Goal: Task Accomplishment & Management: Use online tool/utility

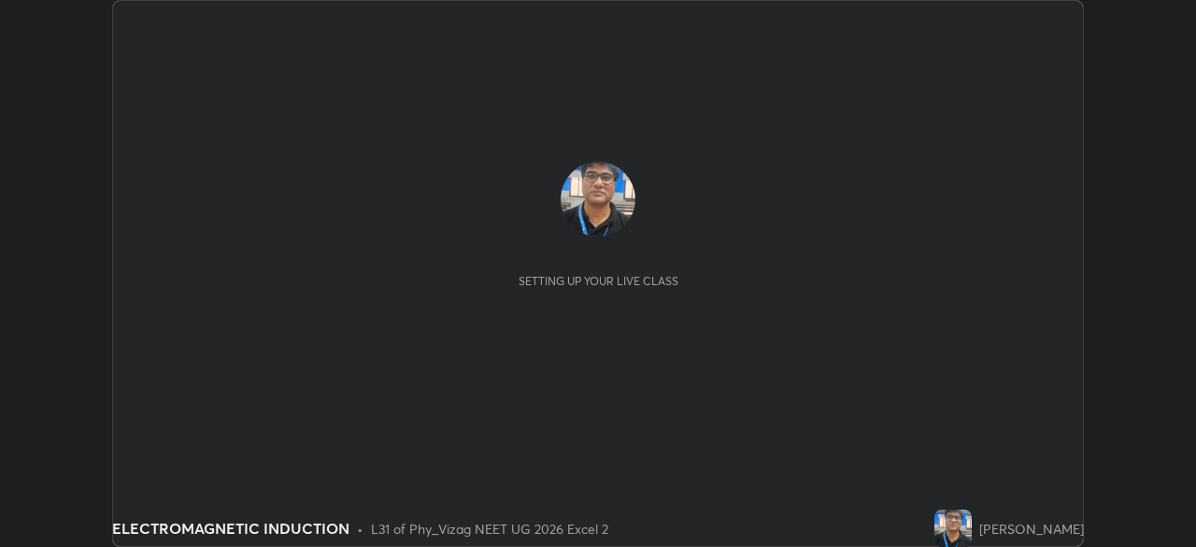
scroll to position [547, 1195]
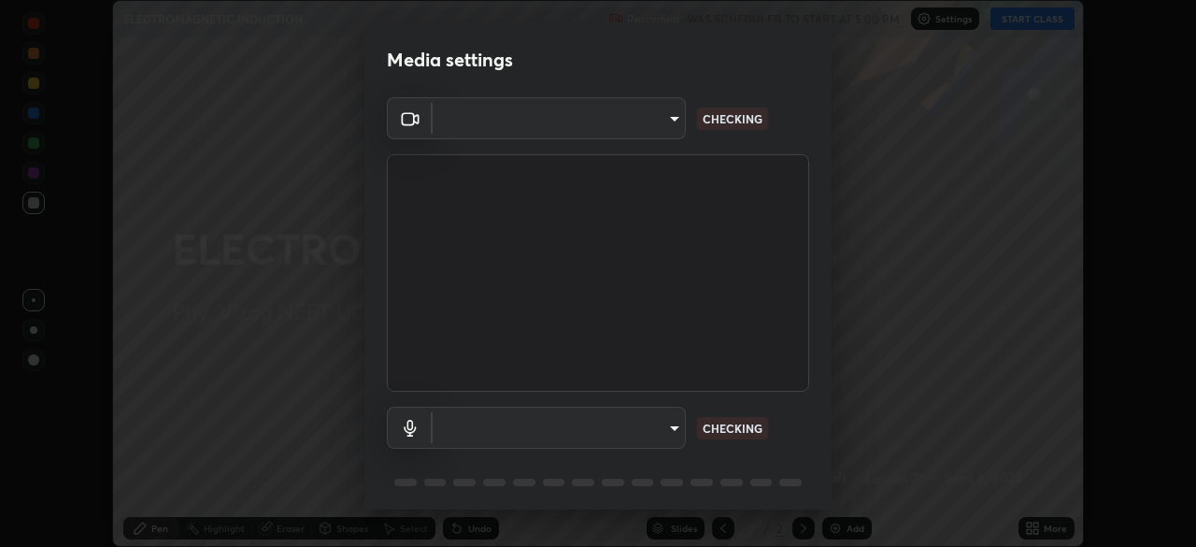
type input "9030359f7c1cf0004fce98ac6cf02813a309f03a5d2a02a0d6cb05d96ece7ecb"
type input "58badc799dd79e5c4291eb963c5bc4db382abaa5d9ef067596152dbe5c7e72c8"
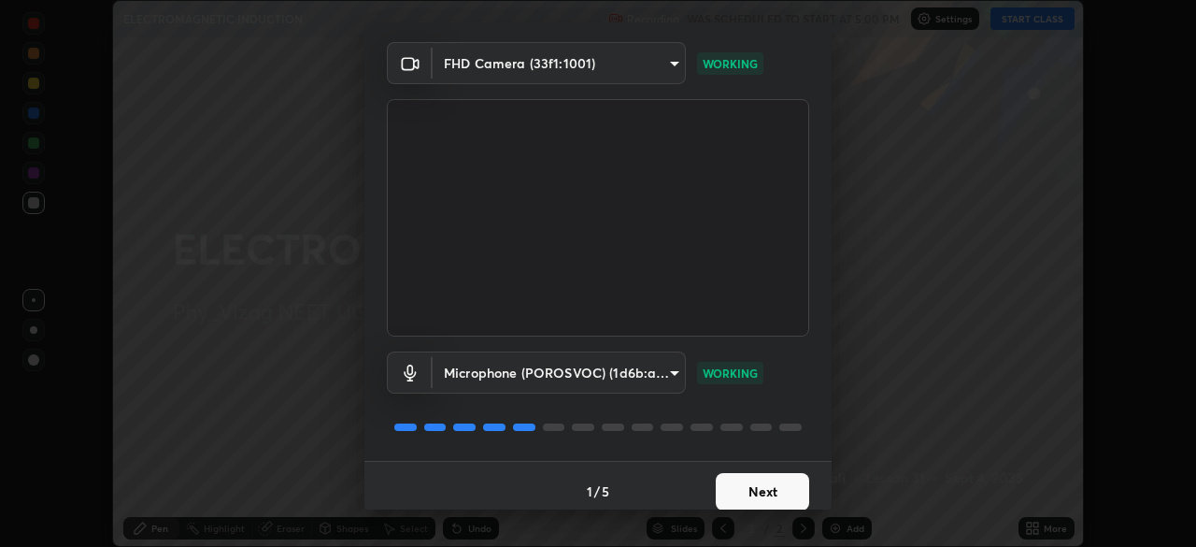
scroll to position [66, 0]
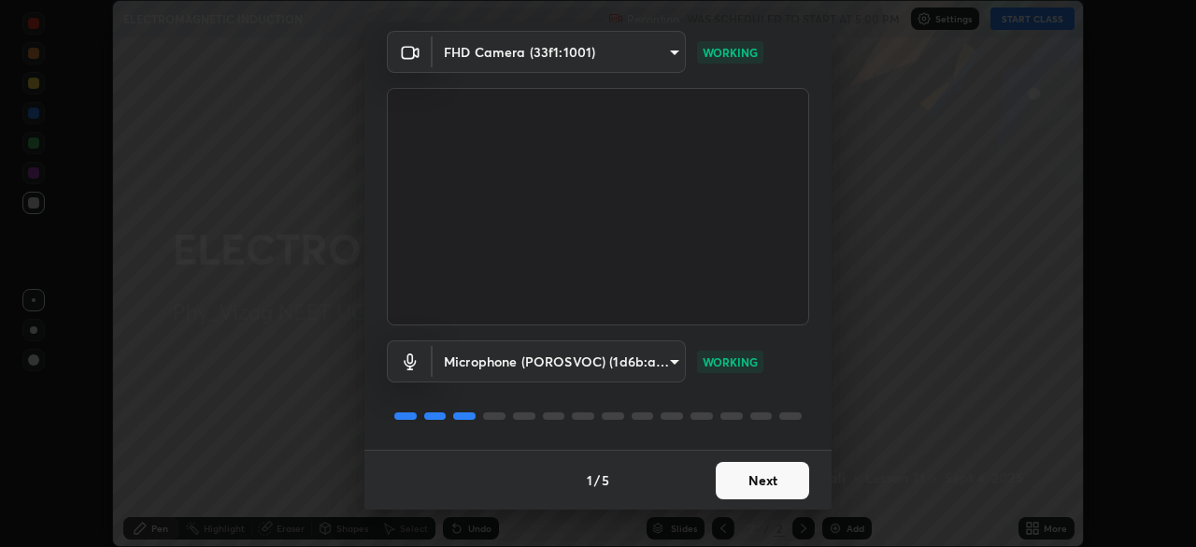
click at [753, 478] on button "Next" at bounding box center [762, 480] width 93 height 37
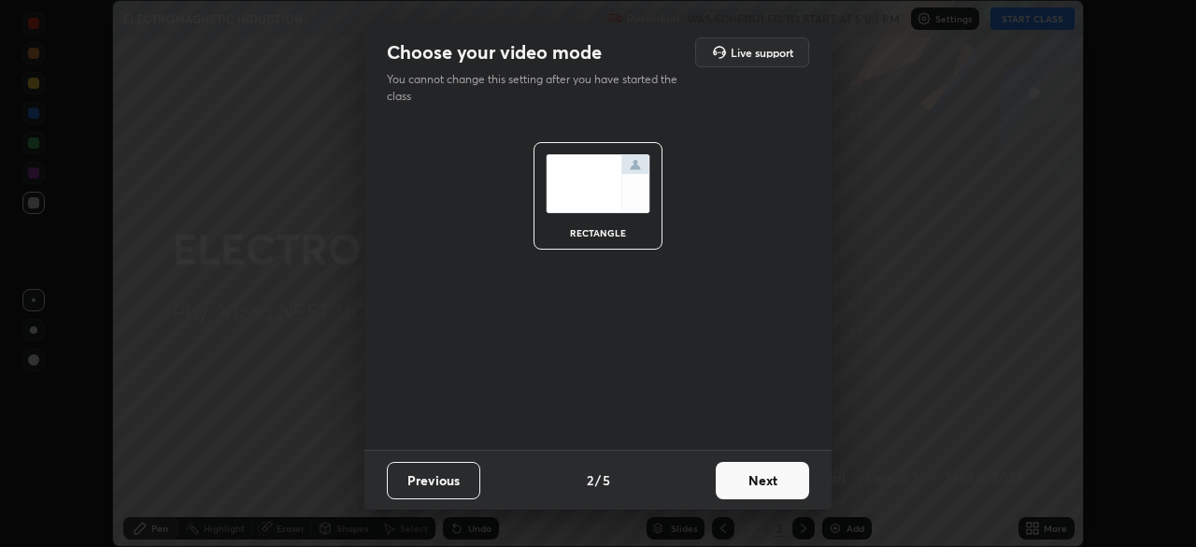
scroll to position [0, 0]
click at [762, 478] on button "Next" at bounding box center [762, 480] width 93 height 37
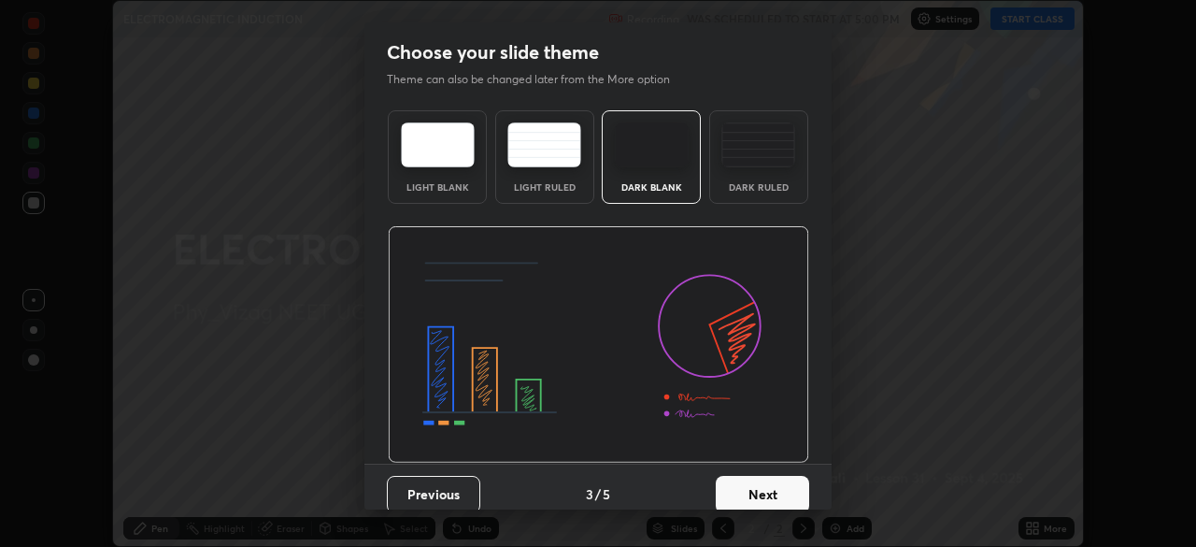
click at [760, 486] on button "Next" at bounding box center [762, 494] width 93 height 37
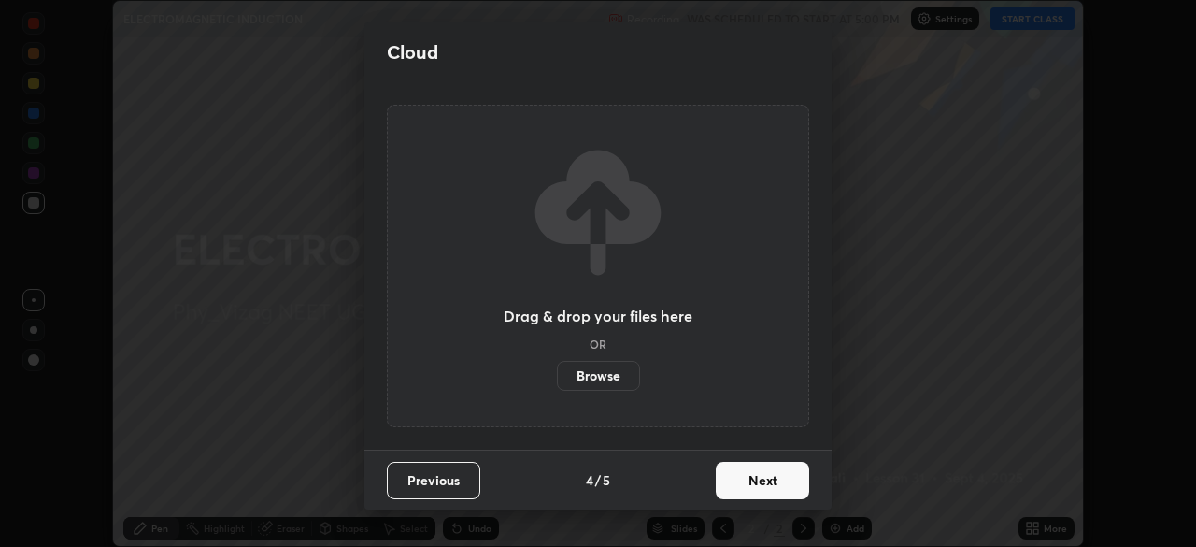
click at [764, 484] on button "Next" at bounding box center [762, 480] width 93 height 37
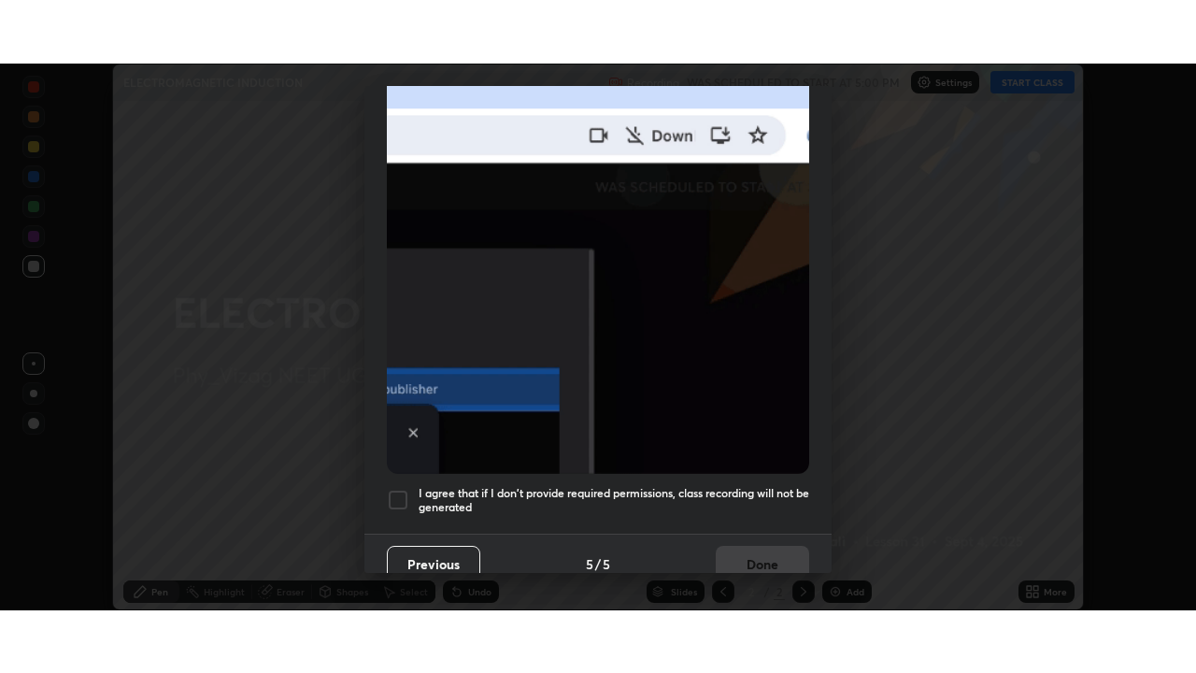
scroll to position [448, 0]
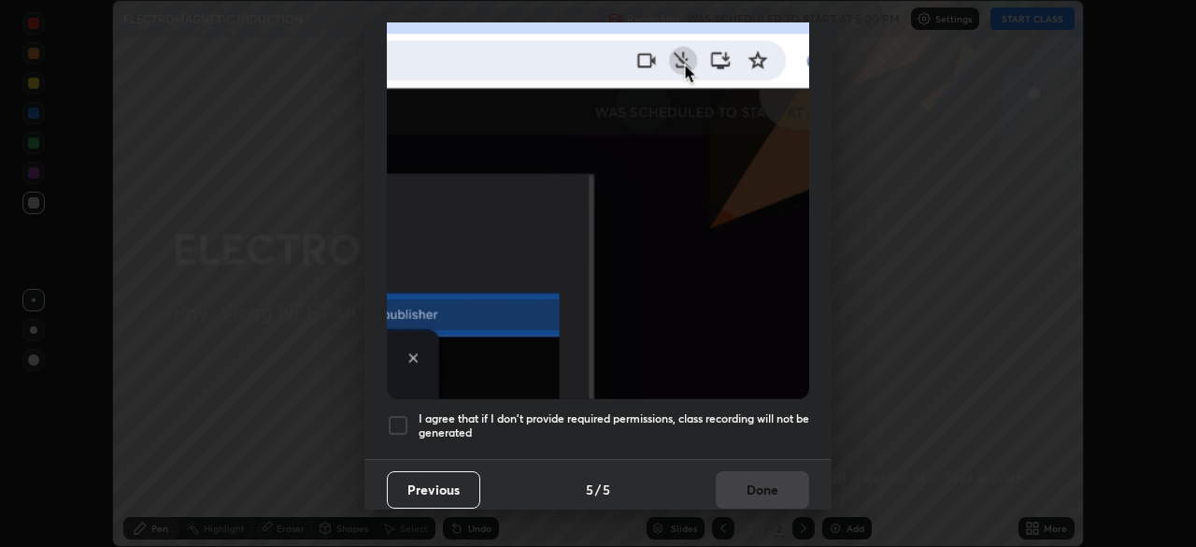
click at [396, 417] on div at bounding box center [398, 425] width 22 height 22
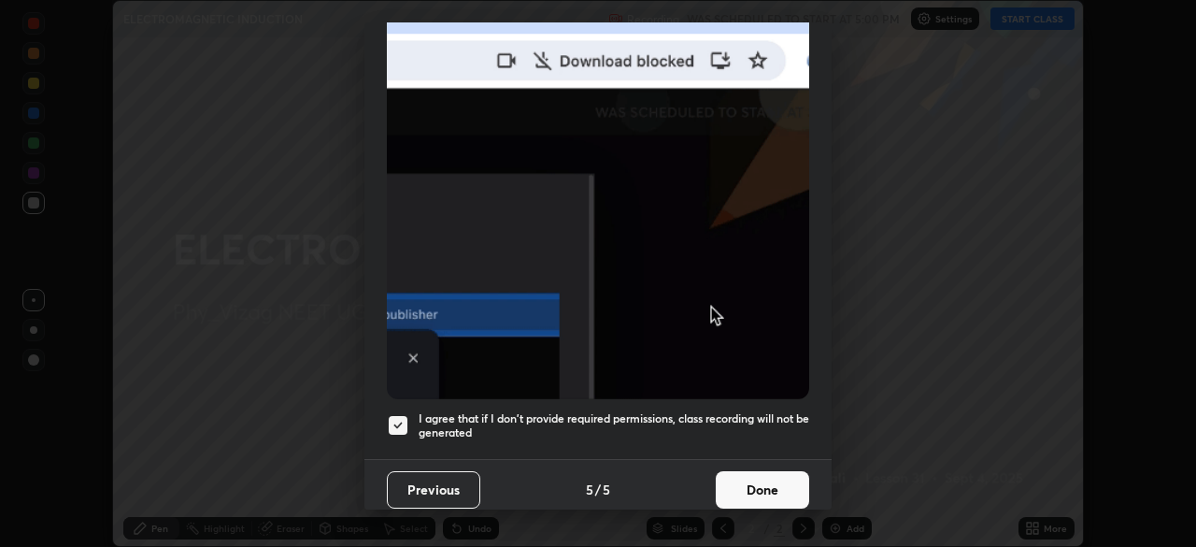
click at [746, 480] on button "Done" at bounding box center [762, 489] width 93 height 37
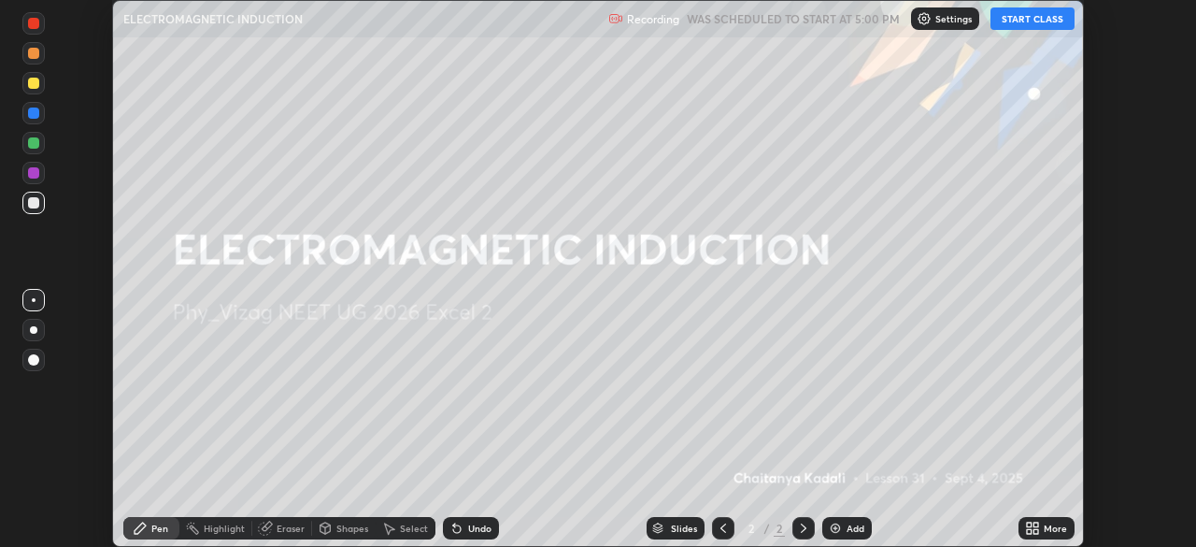
click at [1034, 16] on button "START CLASS" at bounding box center [1033, 18] width 84 height 22
click at [1036, 524] on icon at bounding box center [1036, 524] width 5 height 5
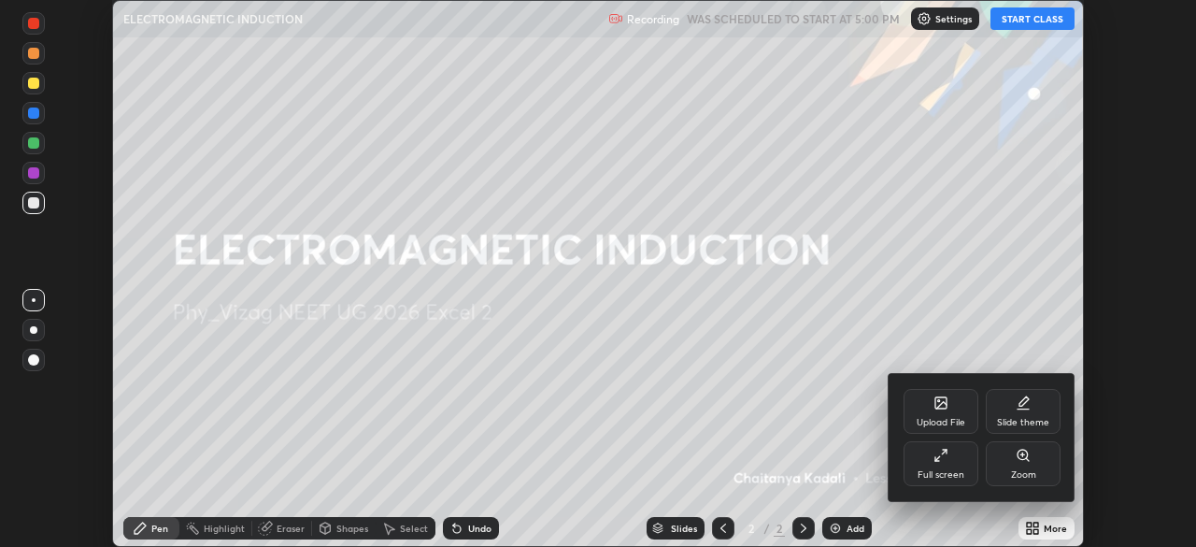
click at [952, 465] on div "Full screen" at bounding box center [941, 463] width 75 height 45
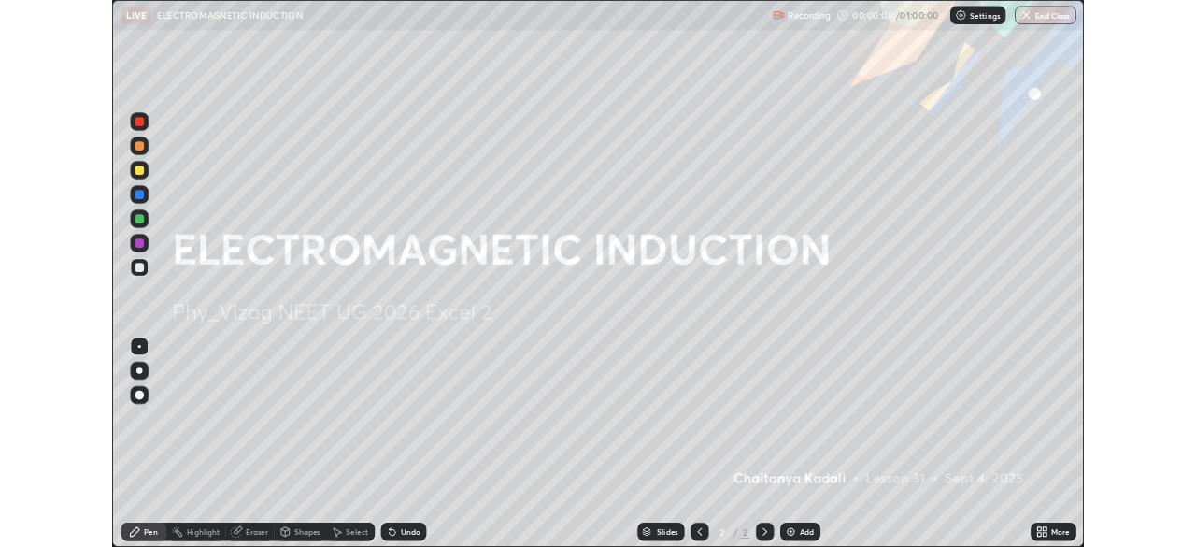
scroll to position [673, 1196]
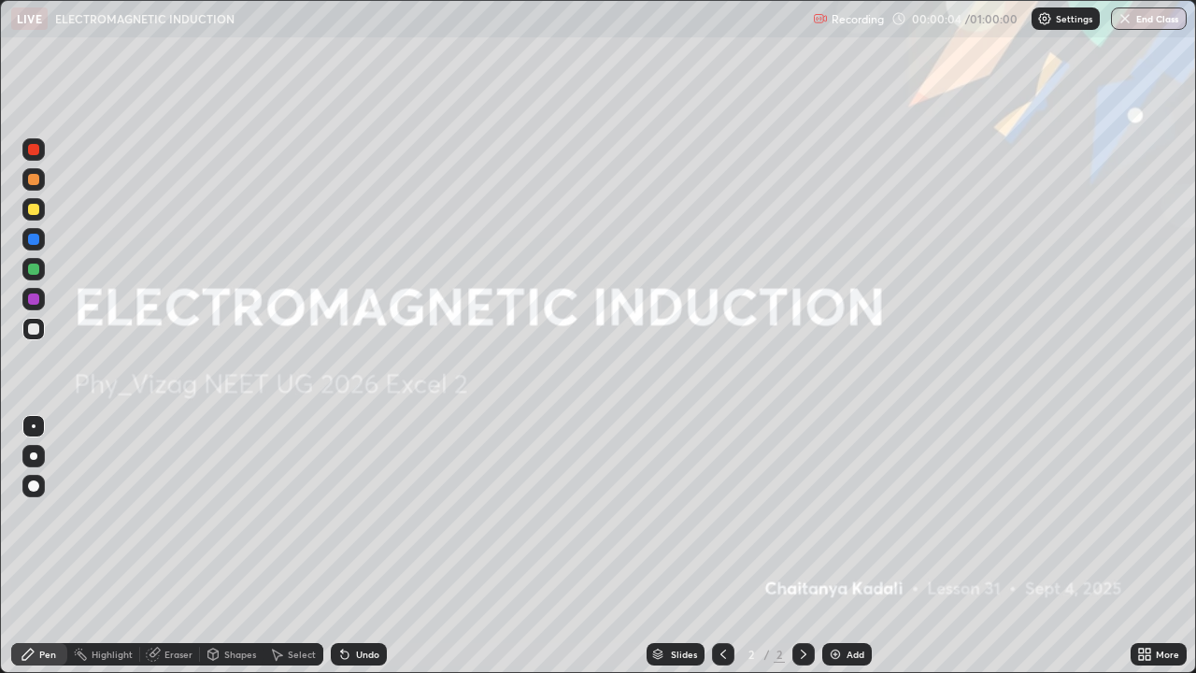
click at [853, 546] on div "Add" at bounding box center [856, 654] width 18 height 9
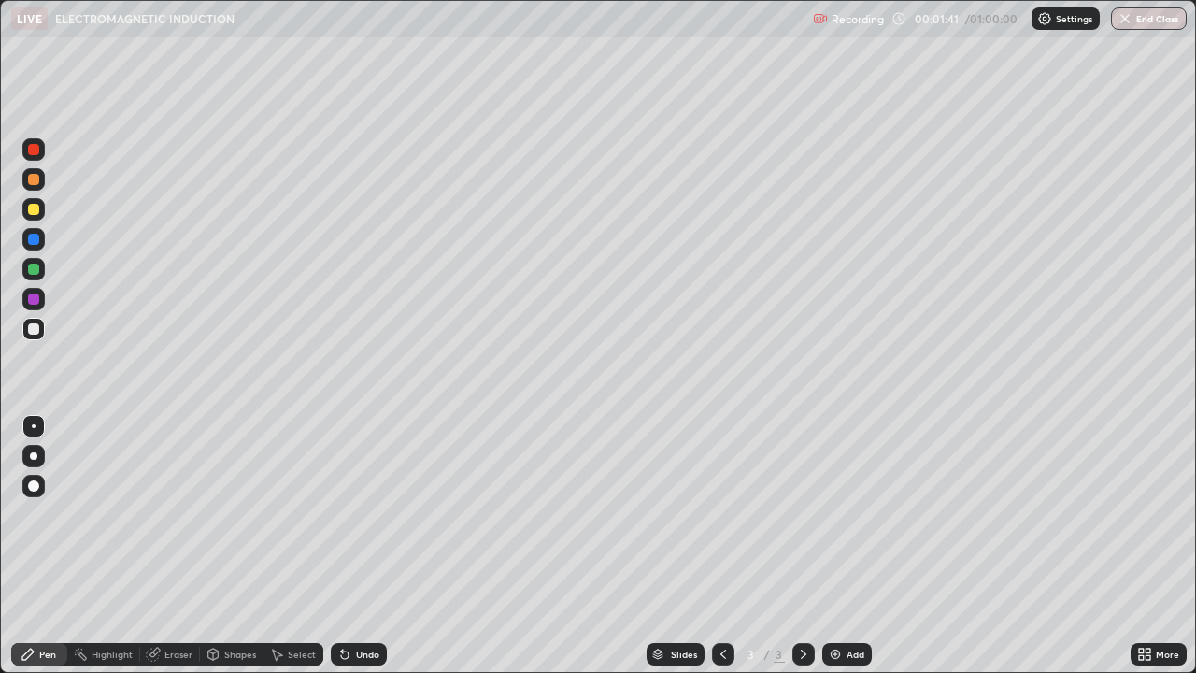
click at [36, 486] on div at bounding box center [33, 485] width 11 height 11
click at [176, 546] on div "Eraser" at bounding box center [178, 654] width 28 height 9
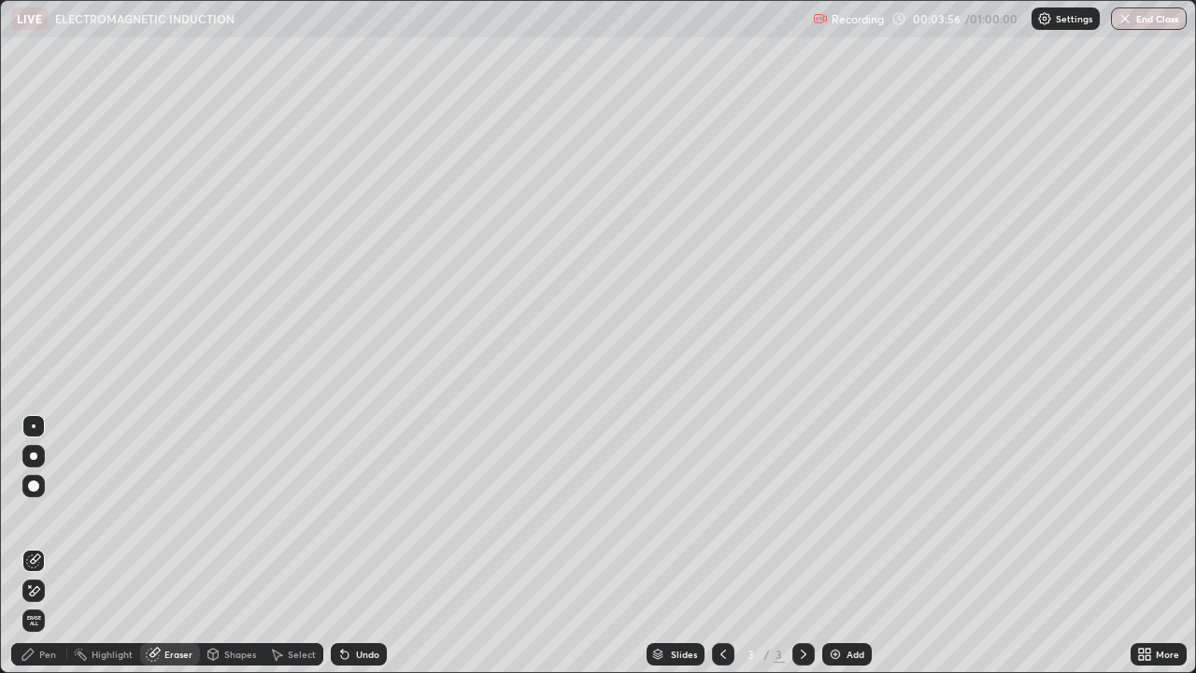
click at [50, 546] on div "Pen" at bounding box center [47, 654] width 17 height 9
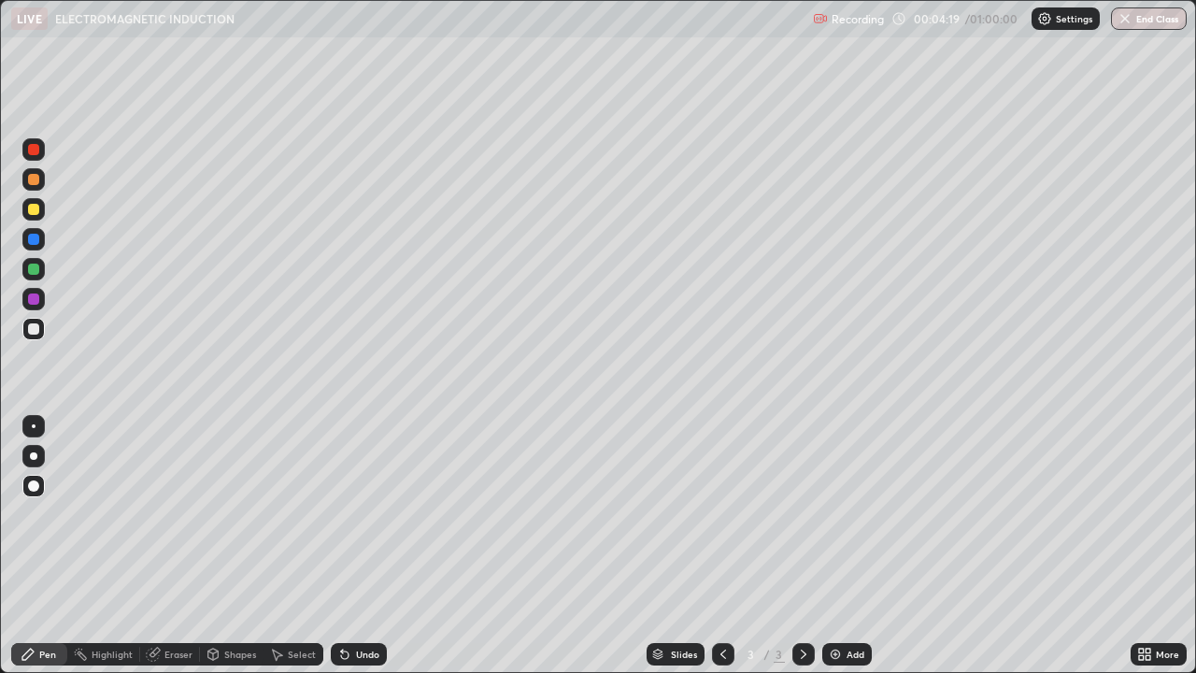
click at [357, 546] on div "Undo" at bounding box center [367, 654] width 23 height 9
click at [350, 546] on div "Undo" at bounding box center [359, 654] width 56 height 22
click at [356, 546] on div "Undo" at bounding box center [367, 654] width 23 height 9
click at [847, 546] on div "Add" at bounding box center [856, 654] width 18 height 9
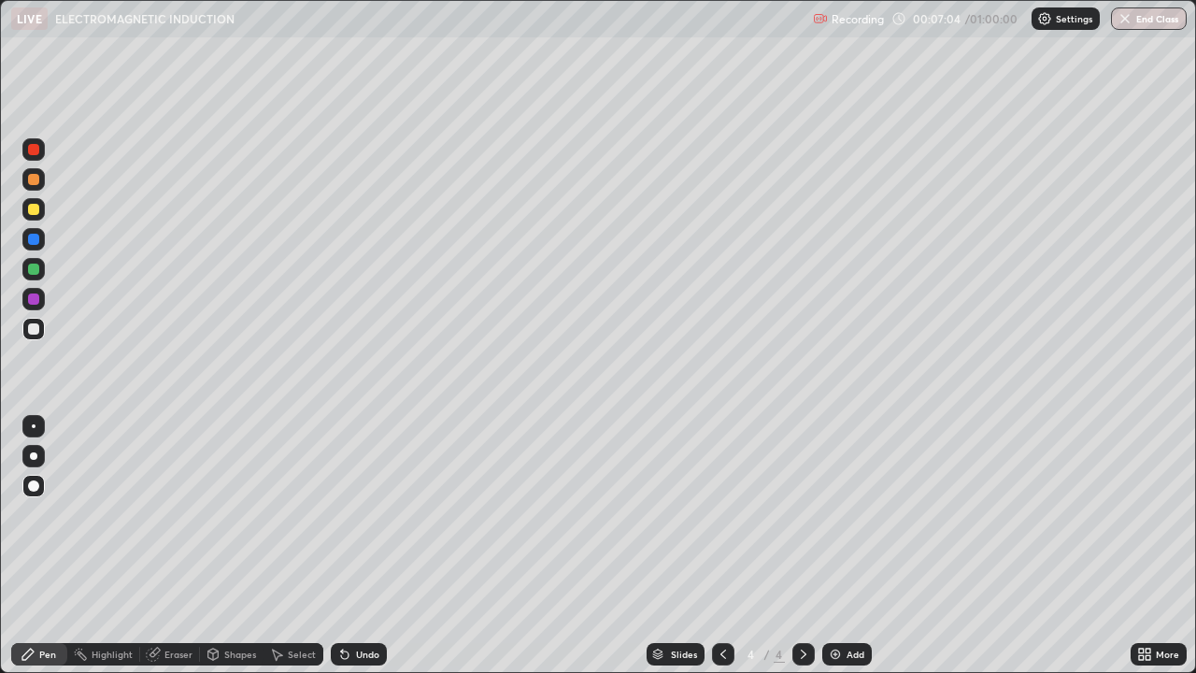
click at [364, 546] on div "Undo" at bounding box center [367, 654] width 23 height 9
click at [363, 546] on div "Undo" at bounding box center [367, 654] width 23 height 9
click at [844, 546] on div "Add" at bounding box center [847, 654] width 50 height 22
click at [33, 328] on div at bounding box center [33, 328] width 11 height 11
click at [34, 272] on div at bounding box center [33, 269] width 11 height 11
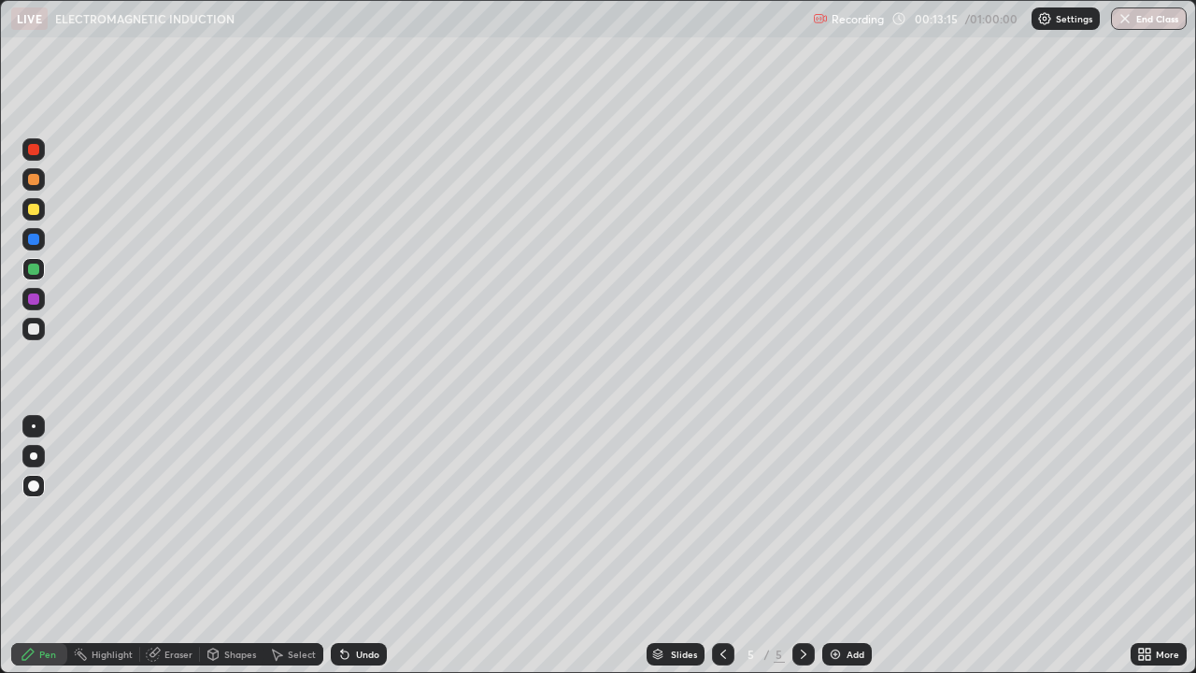
click at [36, 329] on div at bounding box center [33, 328] width 11 height 11
click at [356, 546] on div "Undo" at bounding box center [367, 654] width 23 height 9
click at [36, 332] on div at bounding box center [33, 328] width 11 height 11
click at [34, 301] on div at bounding box center [33, 298] width 11 height 11
click at [38, 272] on div at bounding box center [33, 269] width 11 height 11
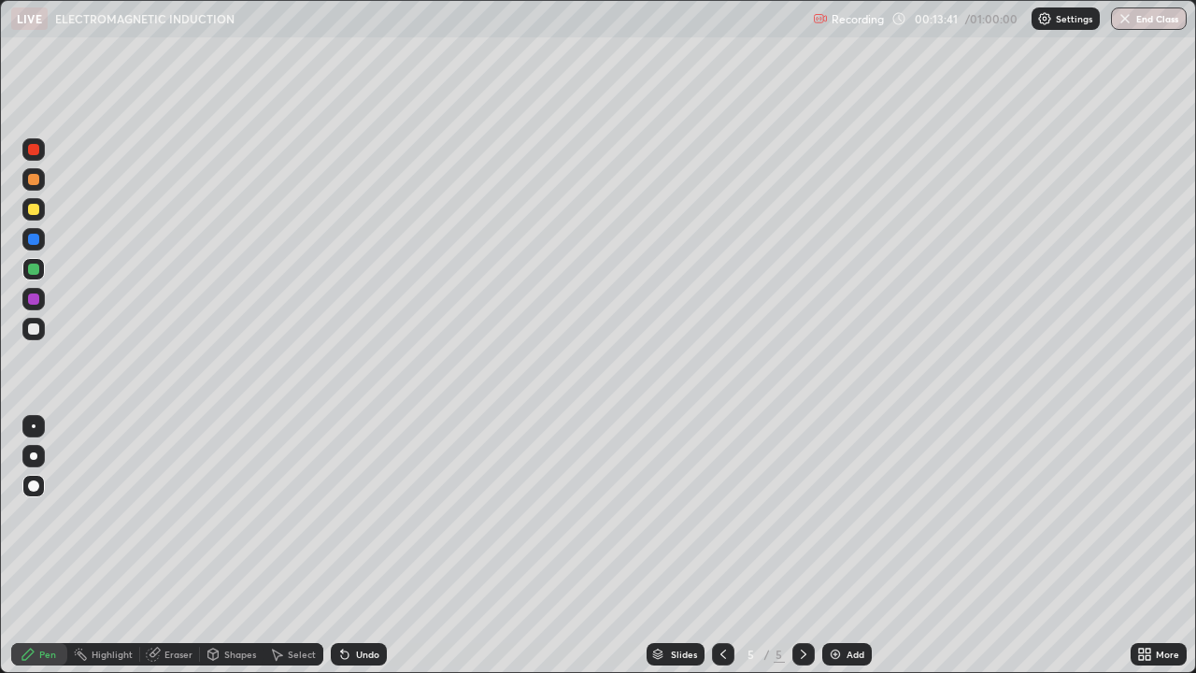
click at [35, 239] on div at bounding box center [33, 239] width 11 height 11
click at [359, 546] on div "Undo" at bounding box center [359, 654] width 56 height 22
click at [364, 546] on div "Undo" at bounding box center [359, 654] width 56 height 22
click at [364, 546] on div "Undo" at bounding box center [367, 654] width 23 height 9
click at [232, 546] on div "Shapes" at bounding box center [232, 654] width 64 height 22
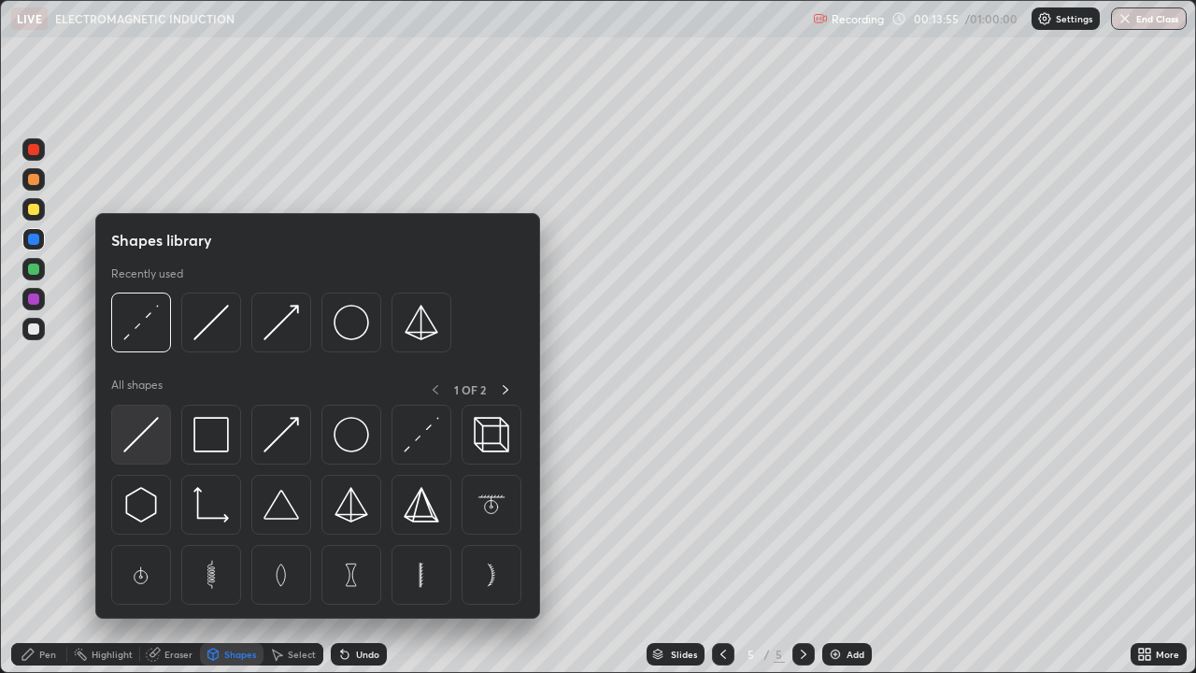
click at [148, 436] on img at bounding box center [141, 435] width 36 height 36
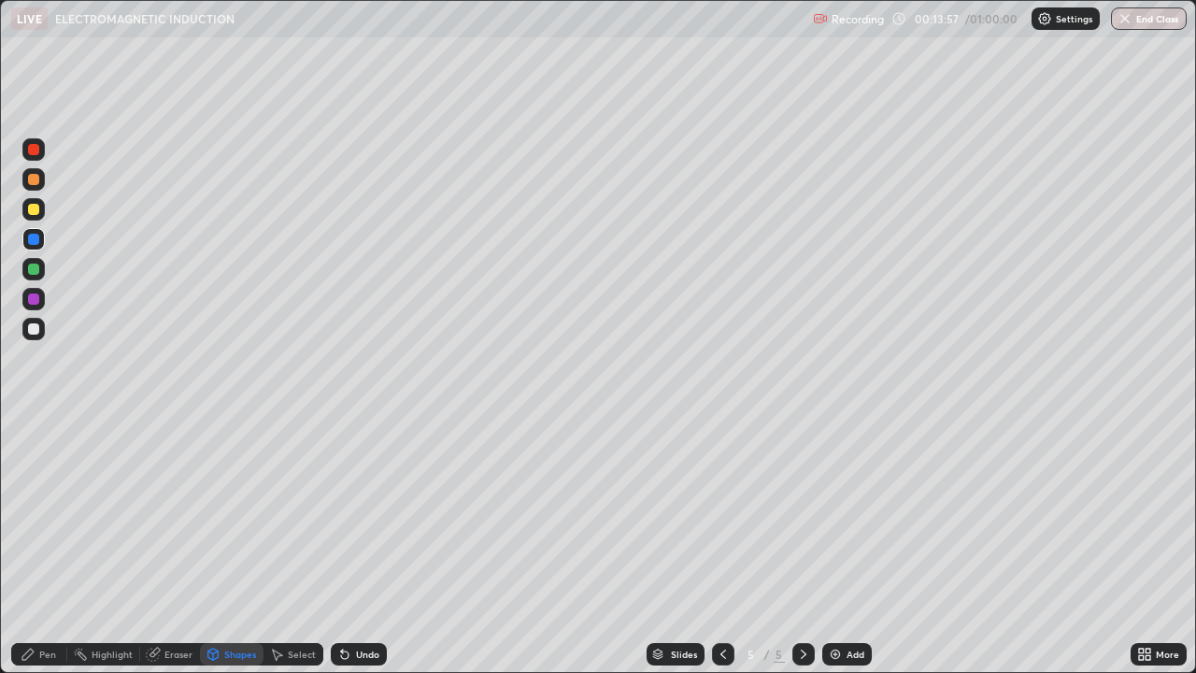
click at [230, 546] on div "Shapes" at bounding box center [240, 654] width 32 height 9
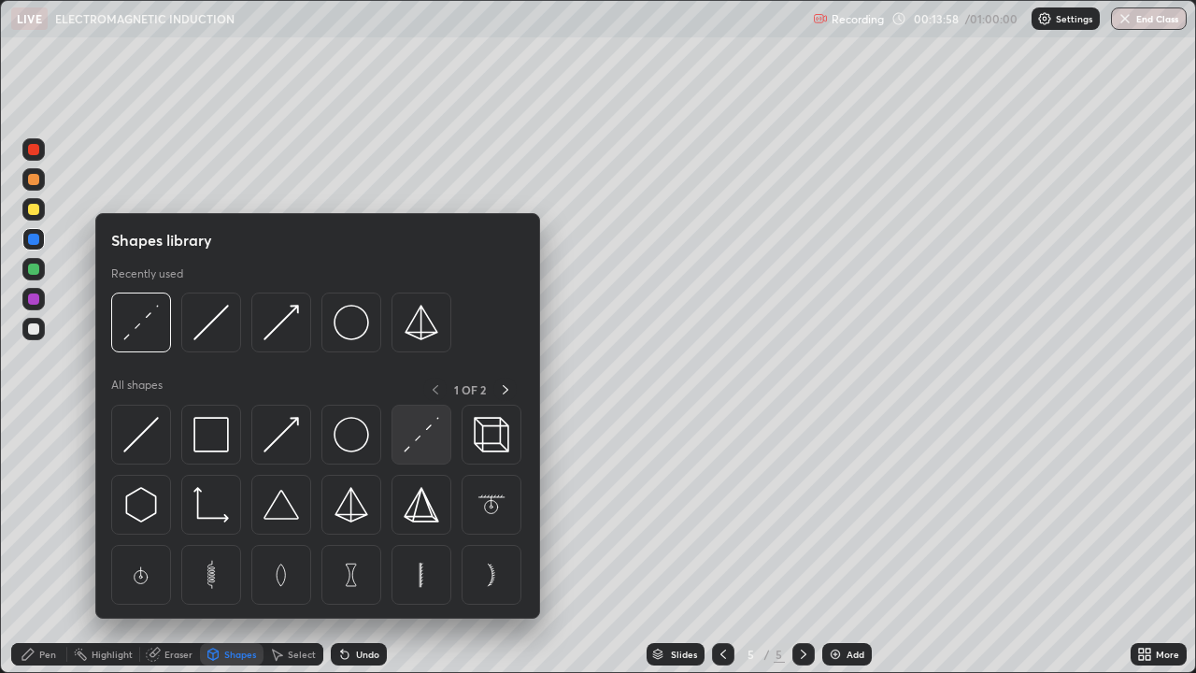
click at [416, 438] on img at bounding box center [422, 435] width 36 height 36
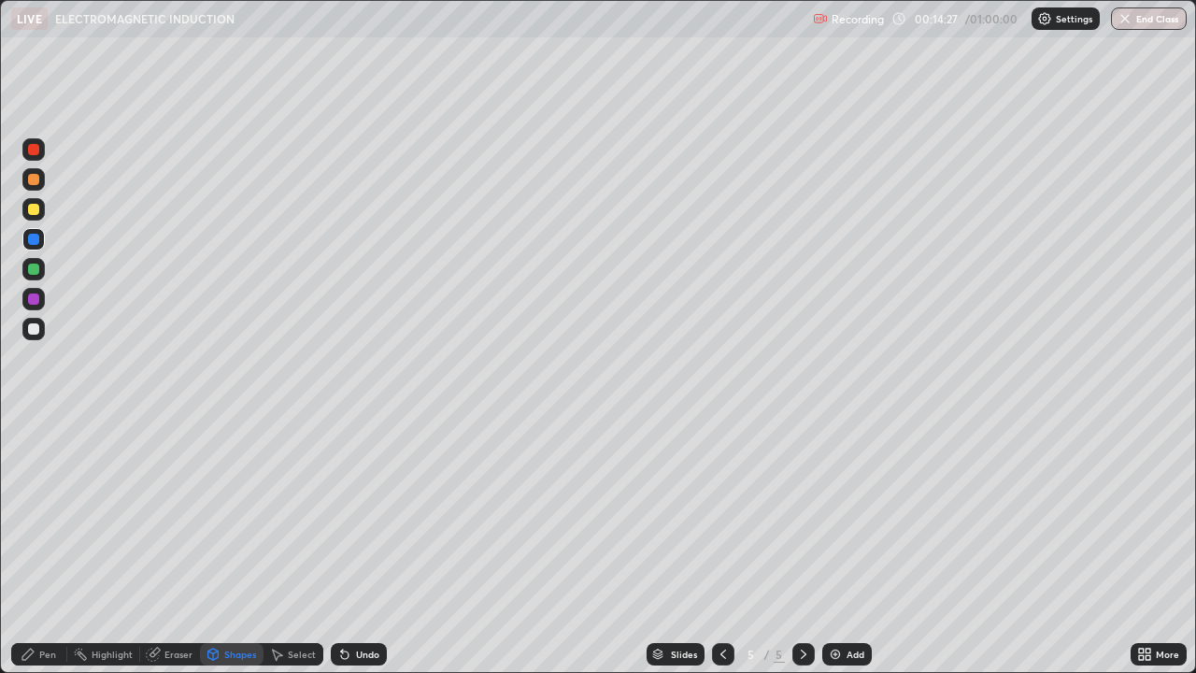
click at [356, 546] on div "Undo" at bounding box center [367, 654] width 23 height 9
click at [363, 546] on div "Undo" at bounding box center [367, 654] width 23 height 9
click at [362, 546] on div "Undo" at bounding box center [367, 654] width 23 height 9
click at [228, 546] on div "Shapes" at bounding box center [240, 654] width 32 height 9
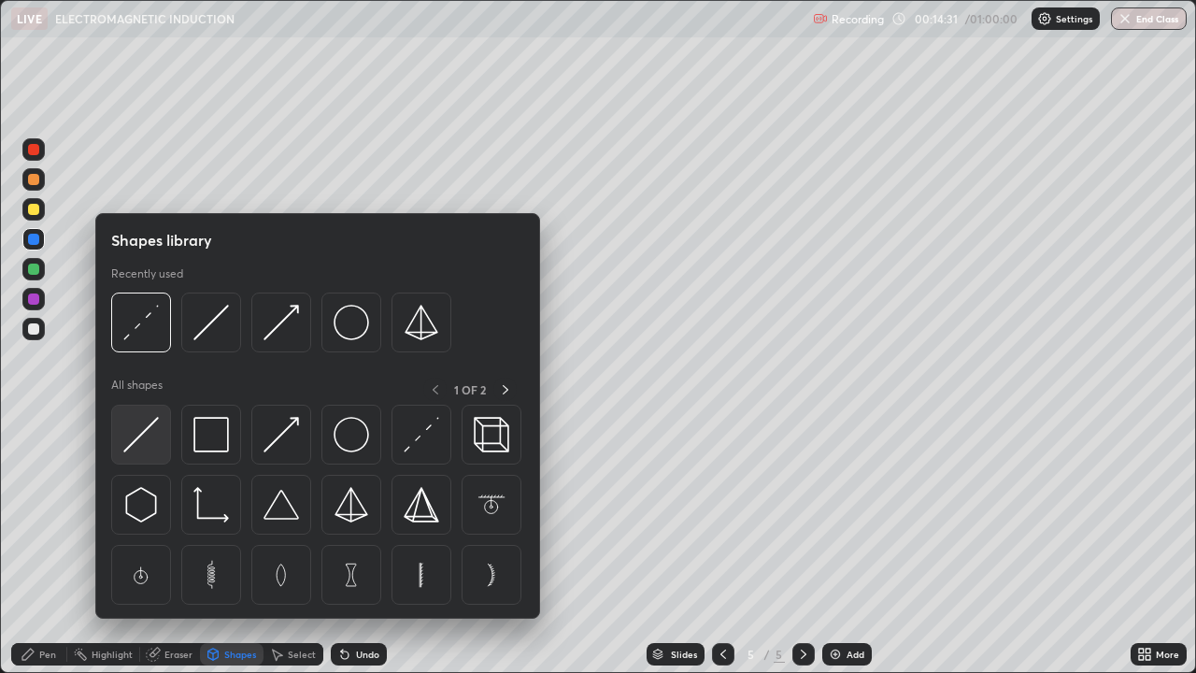
click at [148, 441] on img at bounding box center [141, 435] width 36 height 36
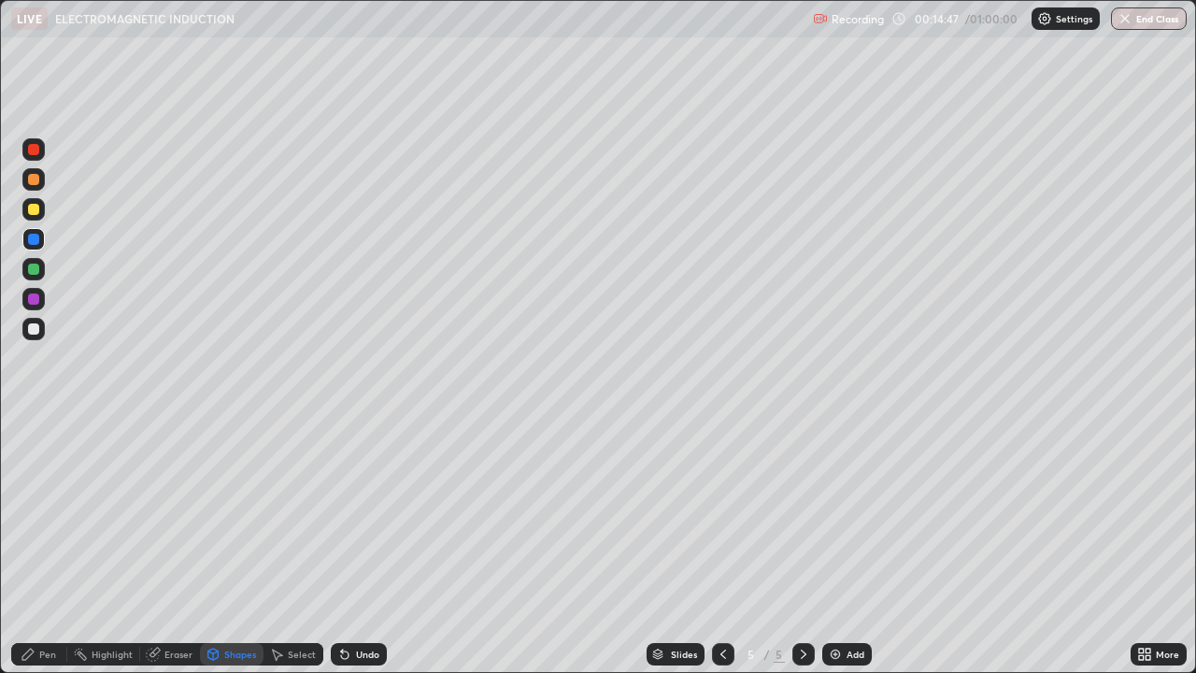
click at [233, 546] on div "Shapes" at bounding box center [240, 654] width 32 height 9
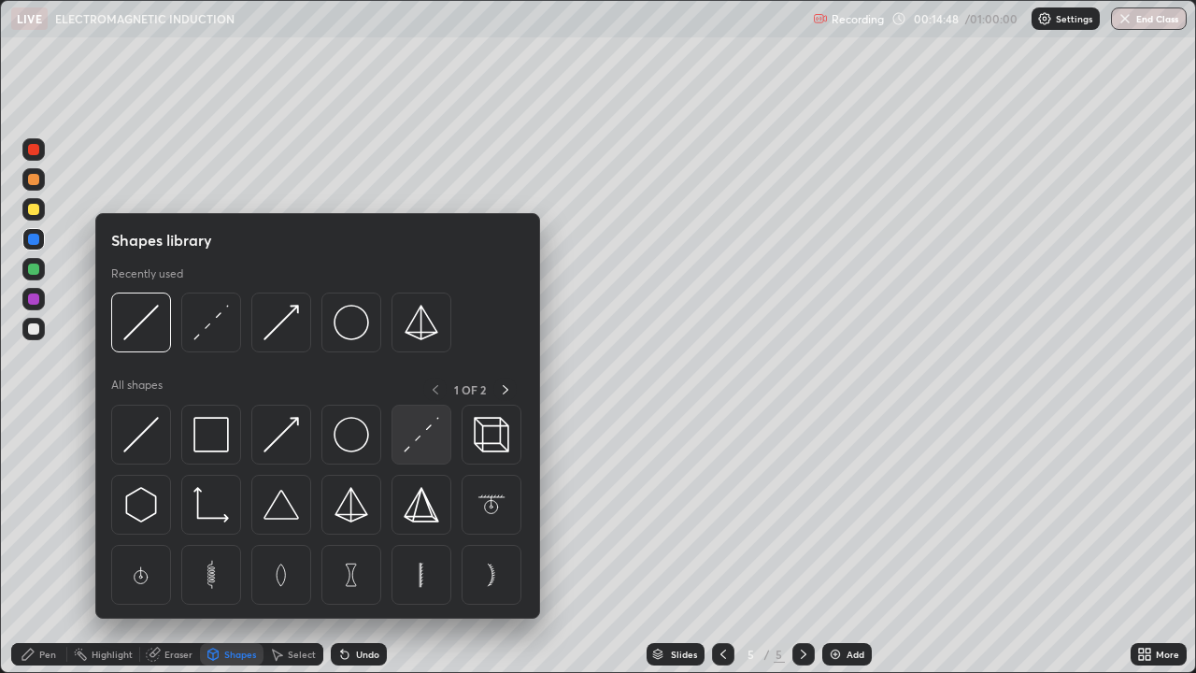
click at [421, 435] on img at bounding box center [422, 435] width 36 height 36
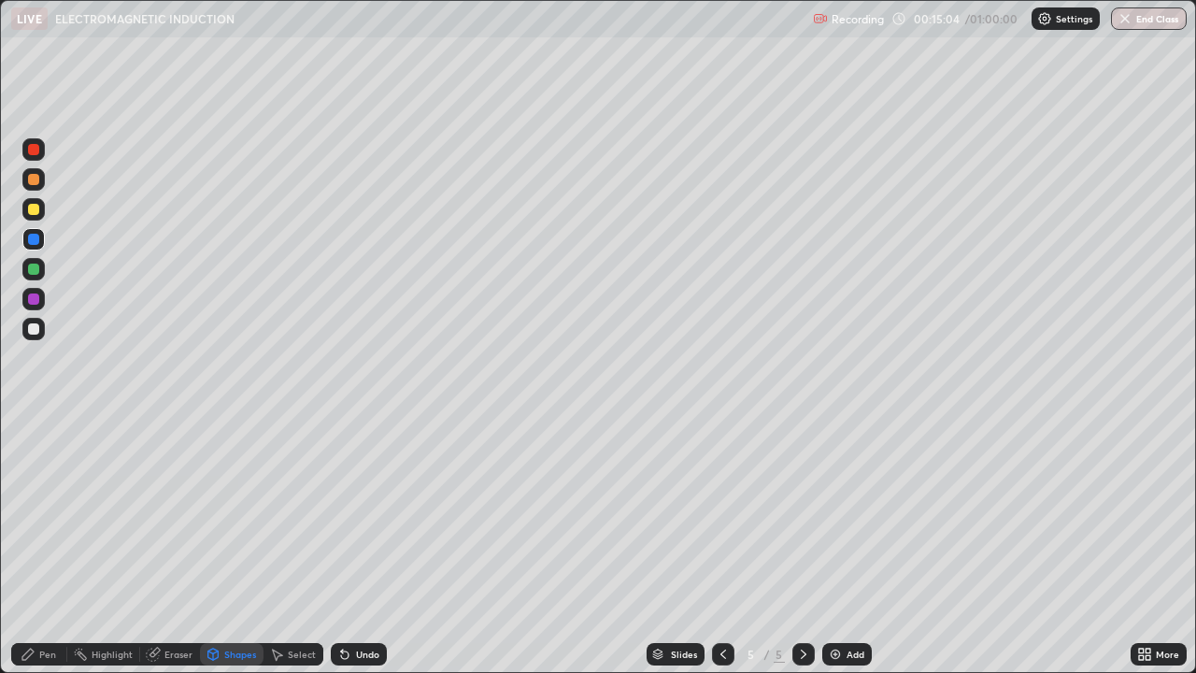
click at [57, 546] on div "Pen" at bounding box center [39, 654] width 56 height 22
click at [224, 546] on div "Shapes" at bounding box center [240, 654] width 32 height 9
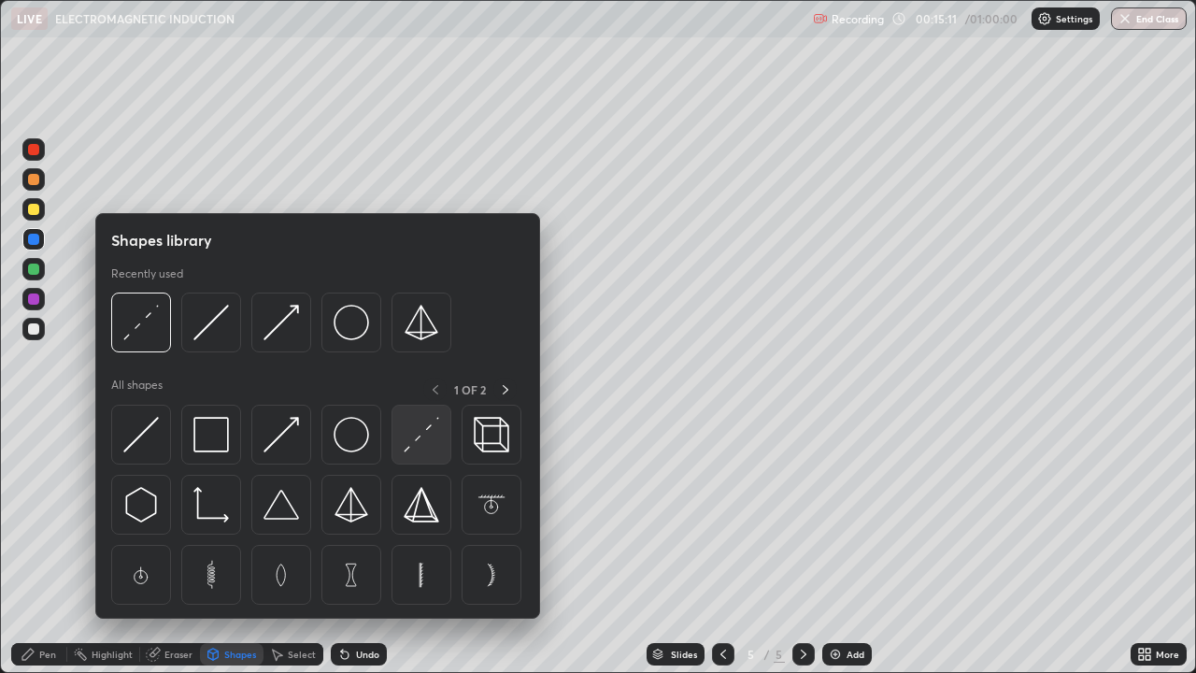
click at [417, 440] on img at bounding box center [422, 435] width 36 height 36
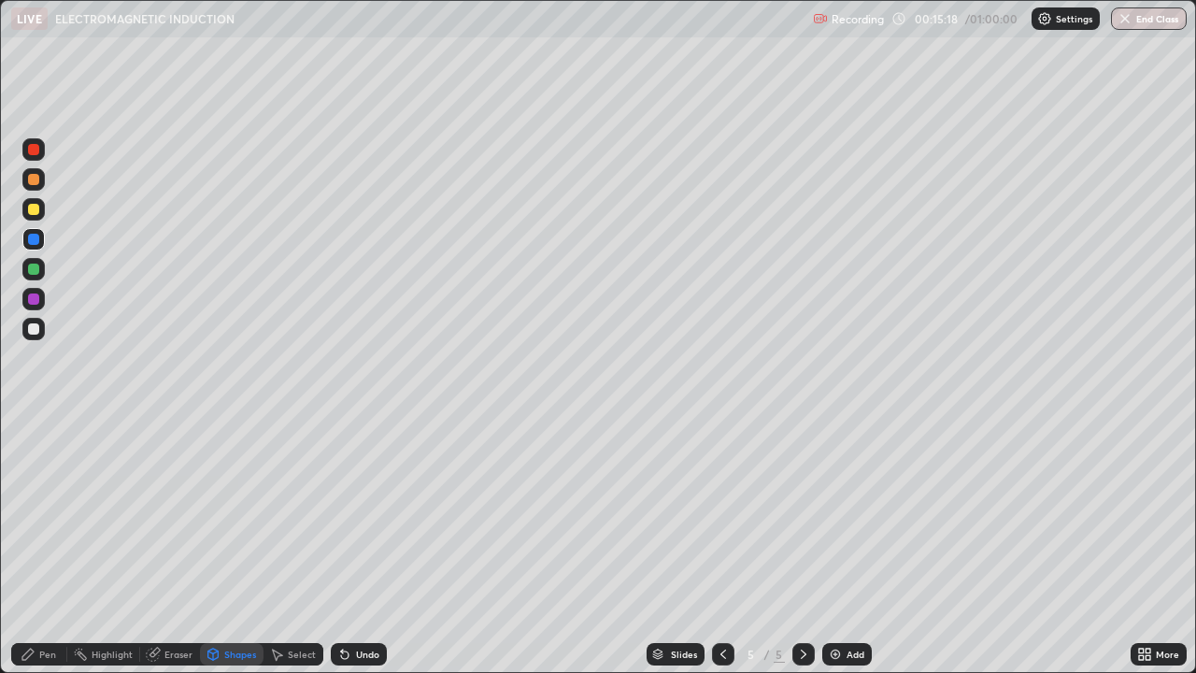
click at [32, 325] on div at bounding box center [33, 328] width 11 height 11
click at [359, 546] on div "Undo" at bounding box center [367, 654] width 23 height 9
click at [48, 546] on div "Pen" at bounding box center [47, 654] width 17 height 9
click at [35, 271] on div at bounding box center [33, 269] width 11 height 11
click at [225, 546] on div "Shapes" at bounding box center [240, 654] width 32 height 9
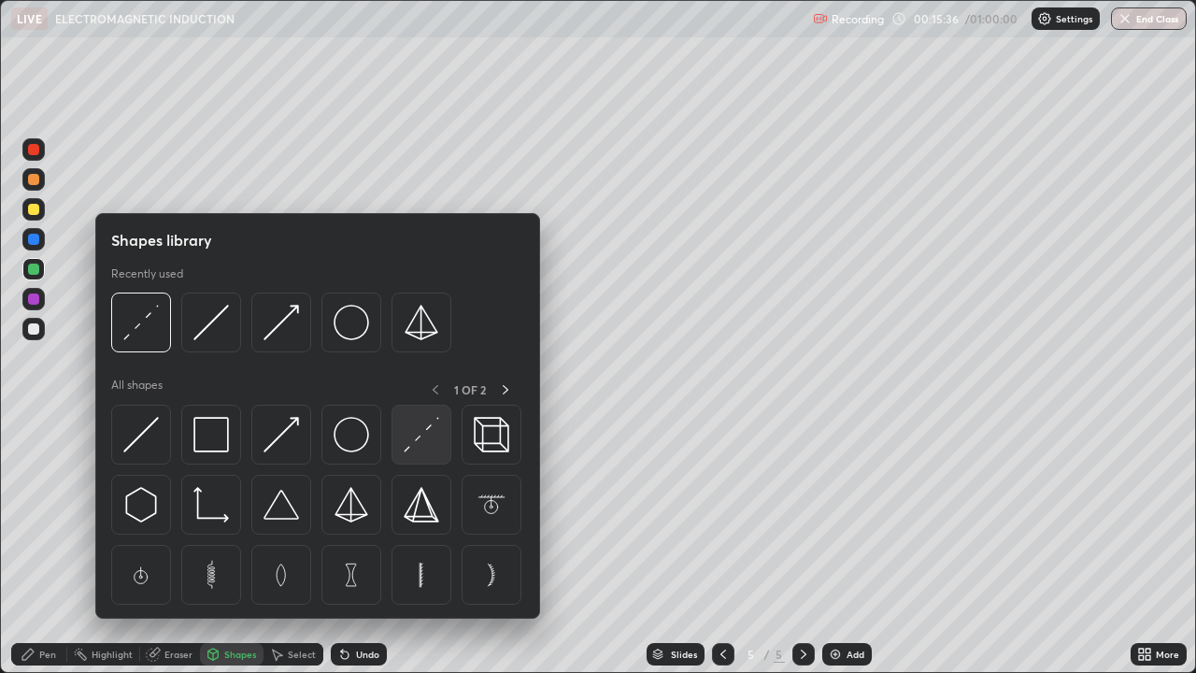
click at [418, 446] on img at bounding box center [422, 435] width 36 height 36
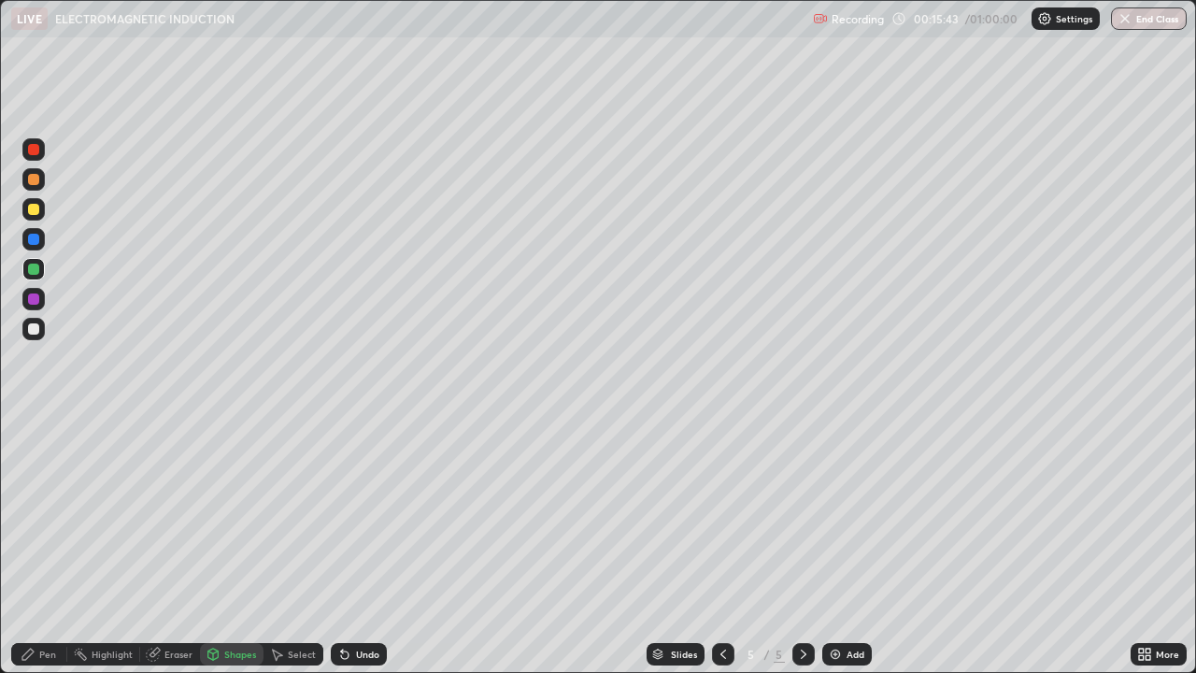
click at [166, 546] on div "Eraser" at bounding box center [178, 654] width 28 height 9
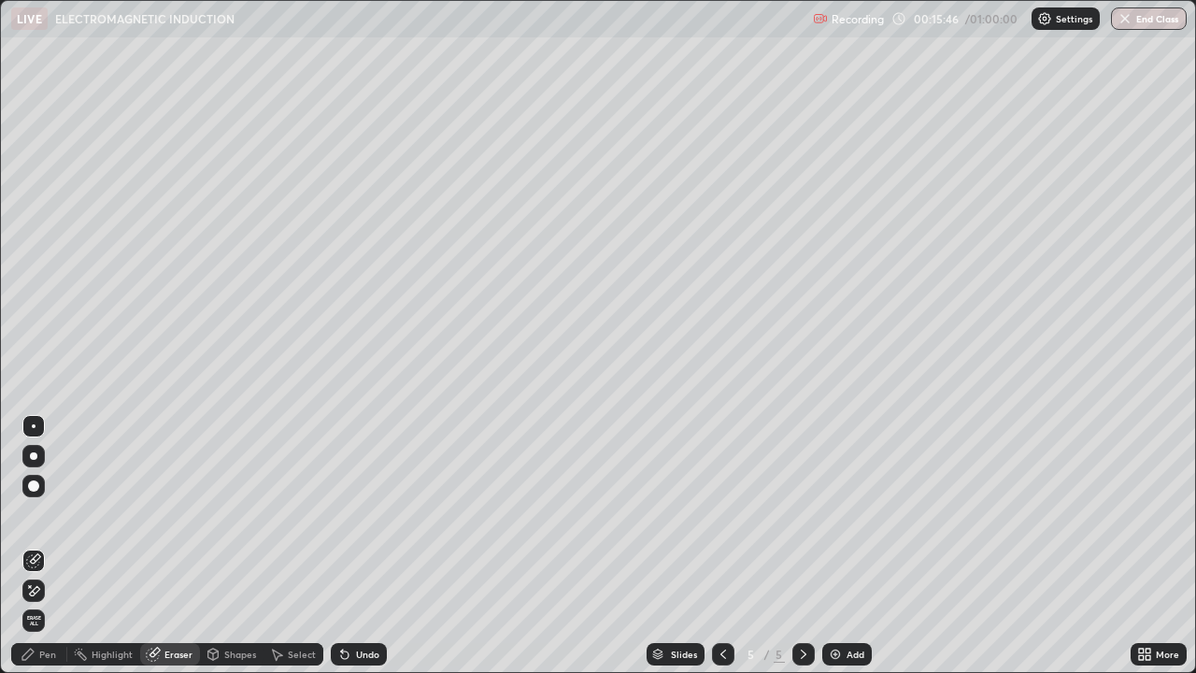
click at [51, 546] on div "Pen" at bounding box center [47, 654] width 17 height 9
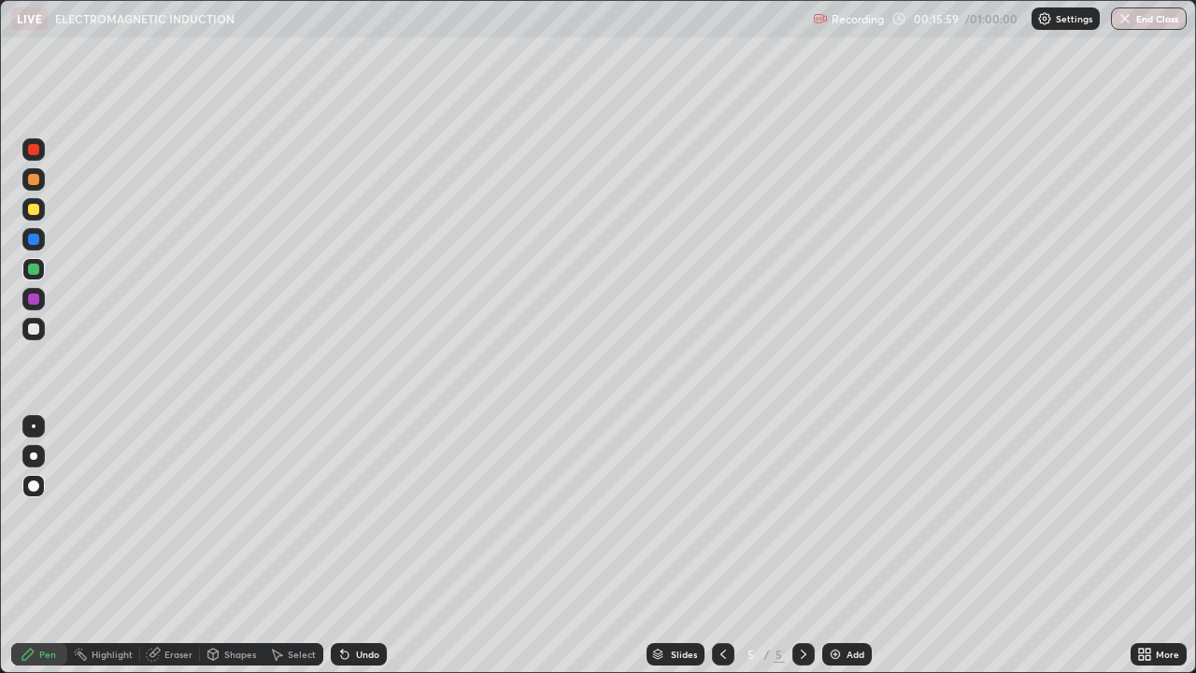
click at [34, 327] on div at bounding box center [33, 328] width 11 height 11
click at [33, 213] on div at bounding box center [33, 209] width 11 height 11
click at [359, 546] on div "Undo" at bounding box center [359, 654] width 56 height 22
click at [37, 267] on div at bounding box center [33, 269] width 11 height 11
click at [360, 546] on div "Undo" at bounding box center [359, 654] width 56 height 22
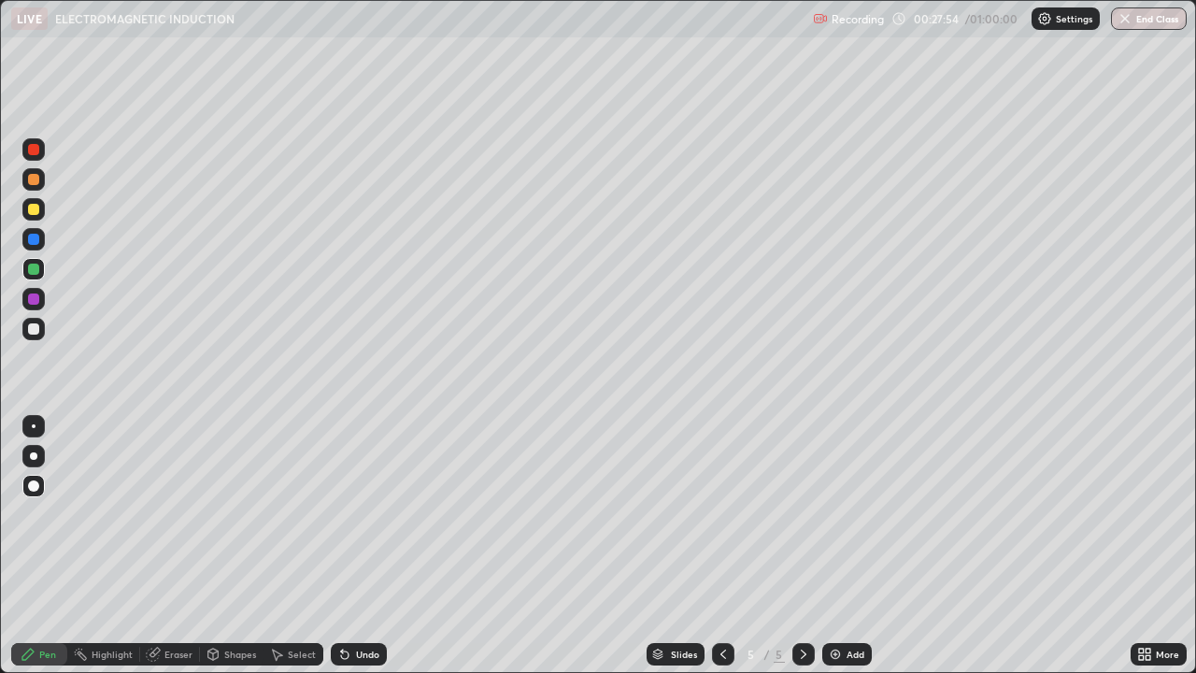
click at [33, 485] on div at bounding box center [33, 485] width 11 height 11
click at [185, 546] on div "Eraser" at bounding box center [170, 654] width 60 height 22
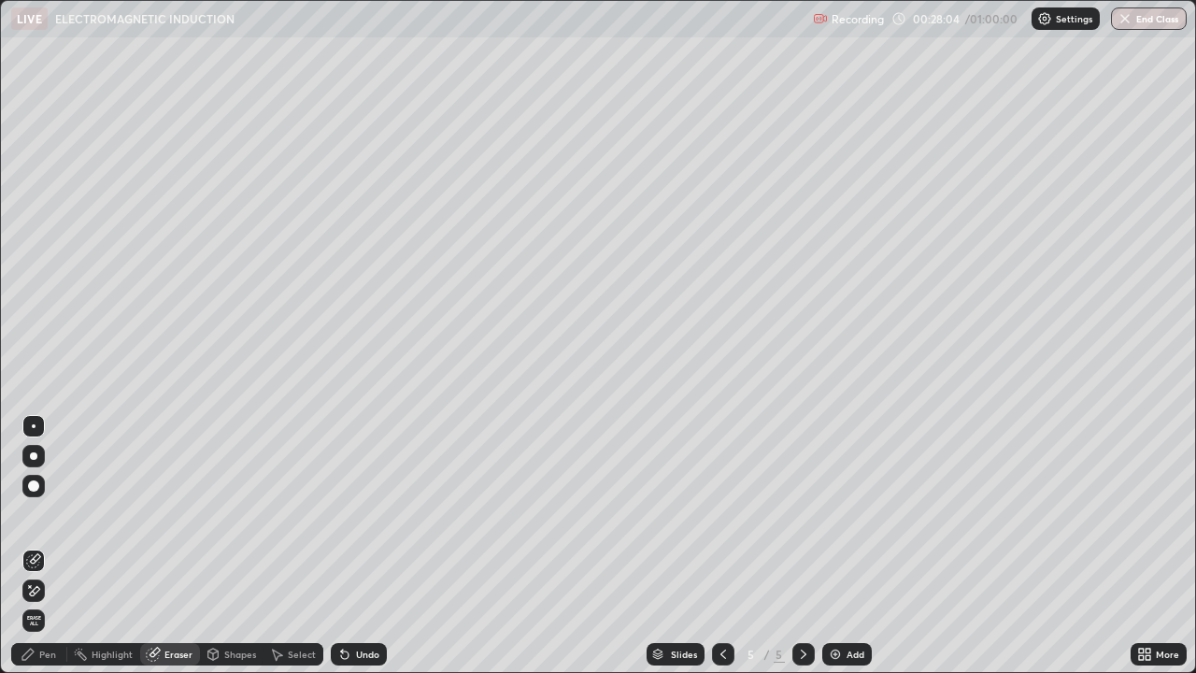
click at [52, 546] on div "Pen" at bounding box center [47, 654] width 17 height 9
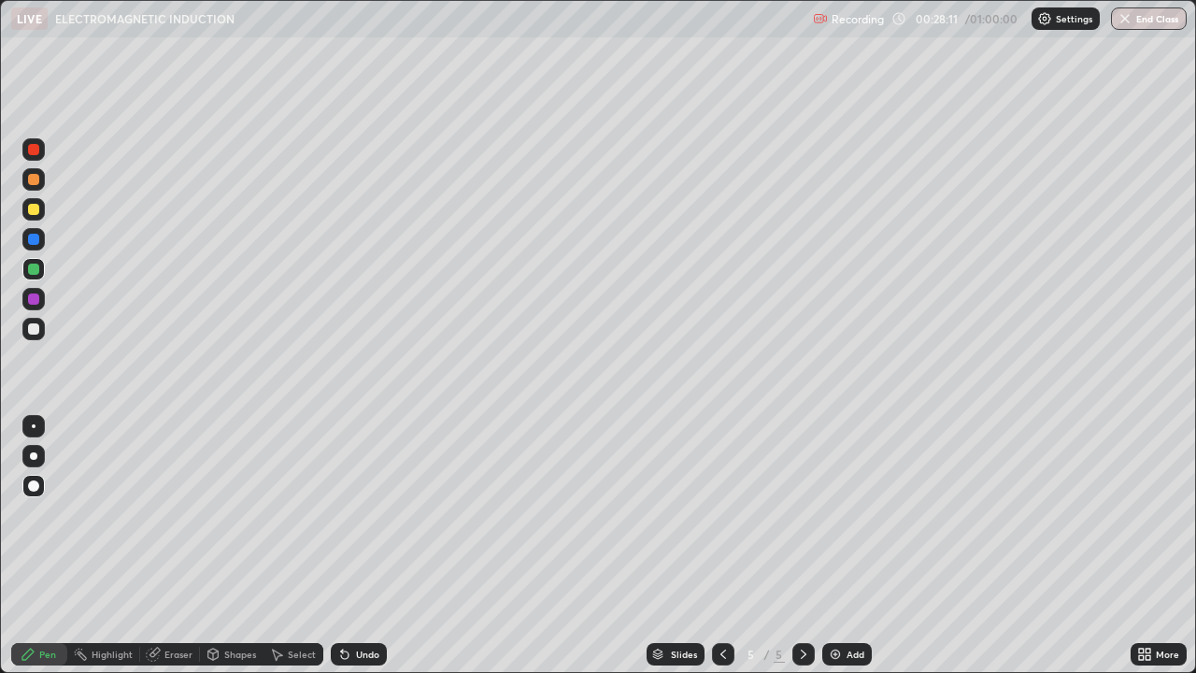
click at [34, 325] on div at bounding box center [33, 328] width 11 height 11
click at [36, 242] on div at bounding box center [33, 239] width 11 height 11
click at [851, 546] on div "Add" at bounding box center [856, 654] width 18 height 9
click at [29, 327] on div at bounding box center [33, 328] width 11 height 11
click at [236, 546] on div "Shapes" at bounding box center [240, 654] width 32 height 9
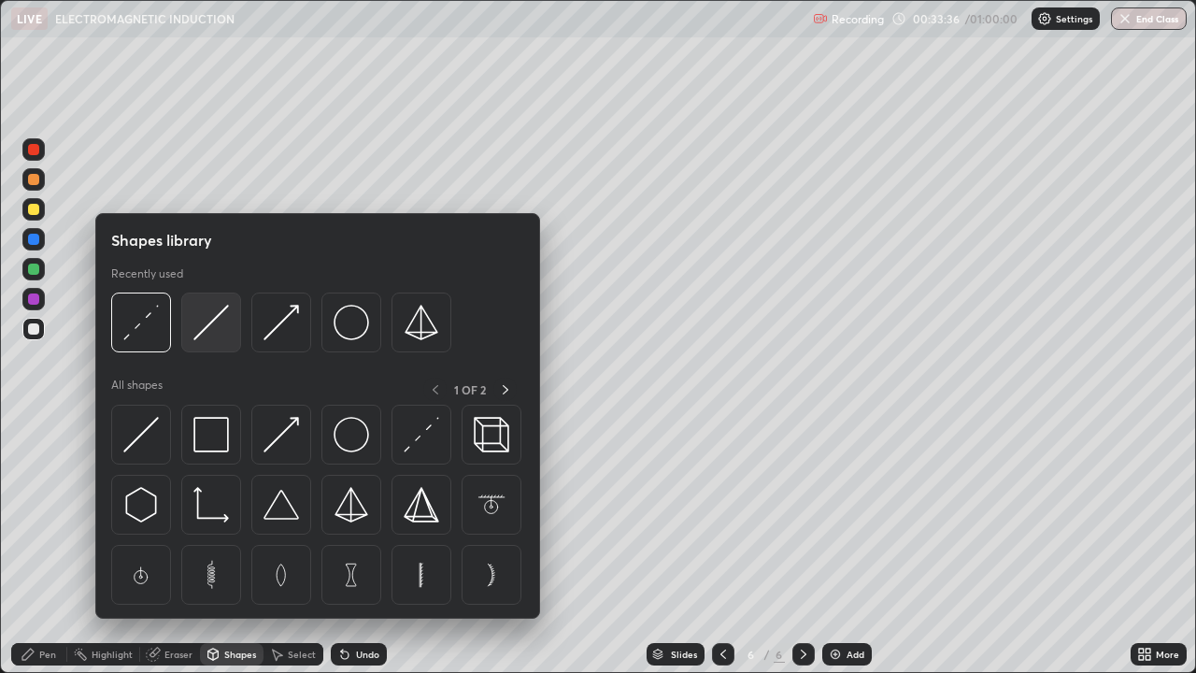
click at [213, 327] on img at bounding box center [211, 323] width 36 height 36
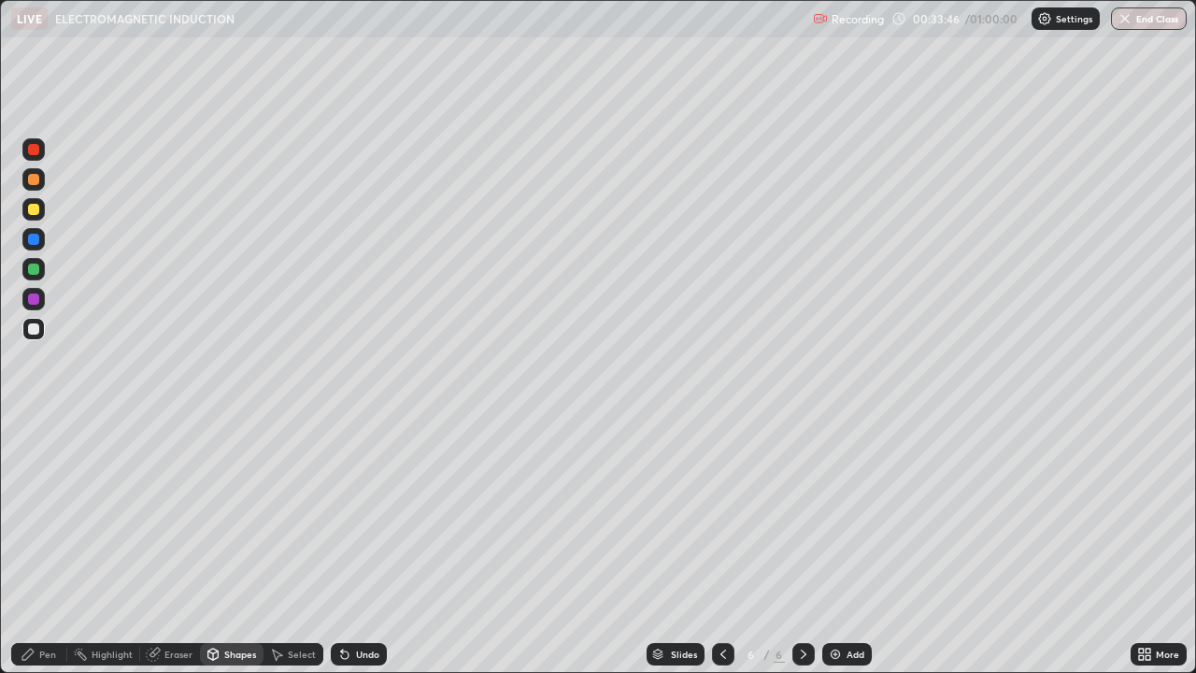
click at [33, 331] on div at bounding box center [33, 328] width 11 height 11
click at [32, 239] on div at bounding box center [33, 239] width 11 height 11
click at [33, 180] on div at bounding box center [33, 179] width 11 height 11
click at [45, 546] on div "Pen" at bounding box center [39, 654] width 56 height 22
click at [356, 546] on div "Undo" at bounding box center [367, 654] width 23 height 9
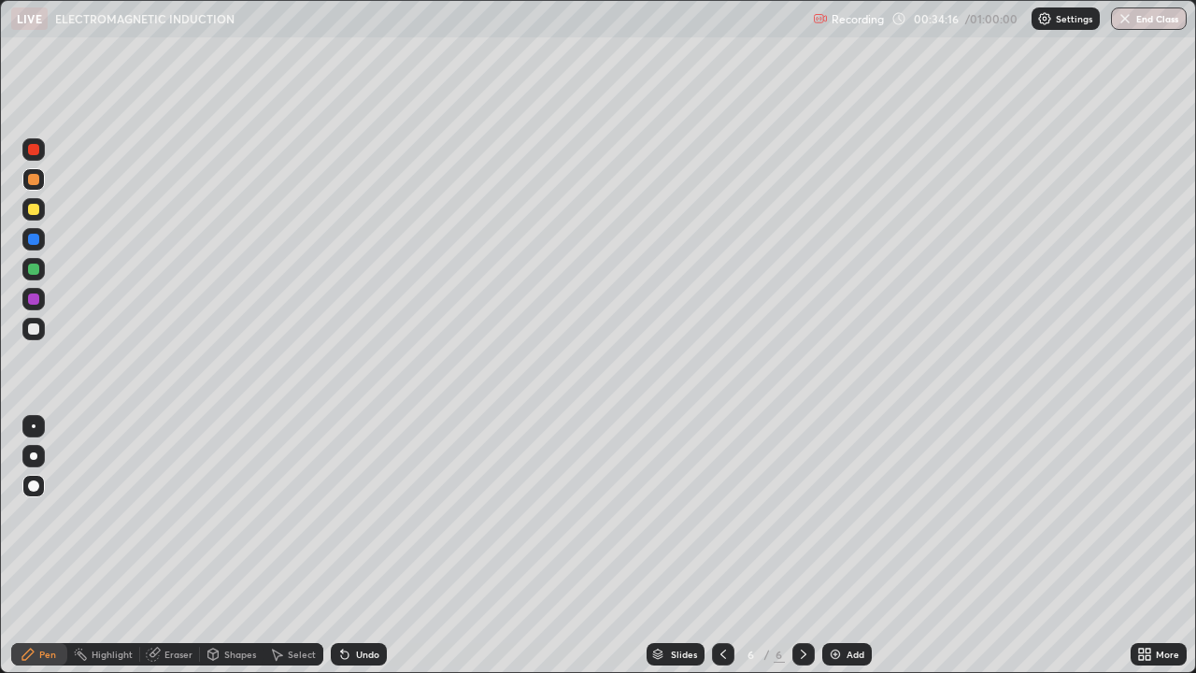
click at [361, 546] on div "Undo" at bounding box center [367, 654] width 23 height 9
click at [176, 546] on div "Eraser" at bounding box center [178, 654] width 28 height 9
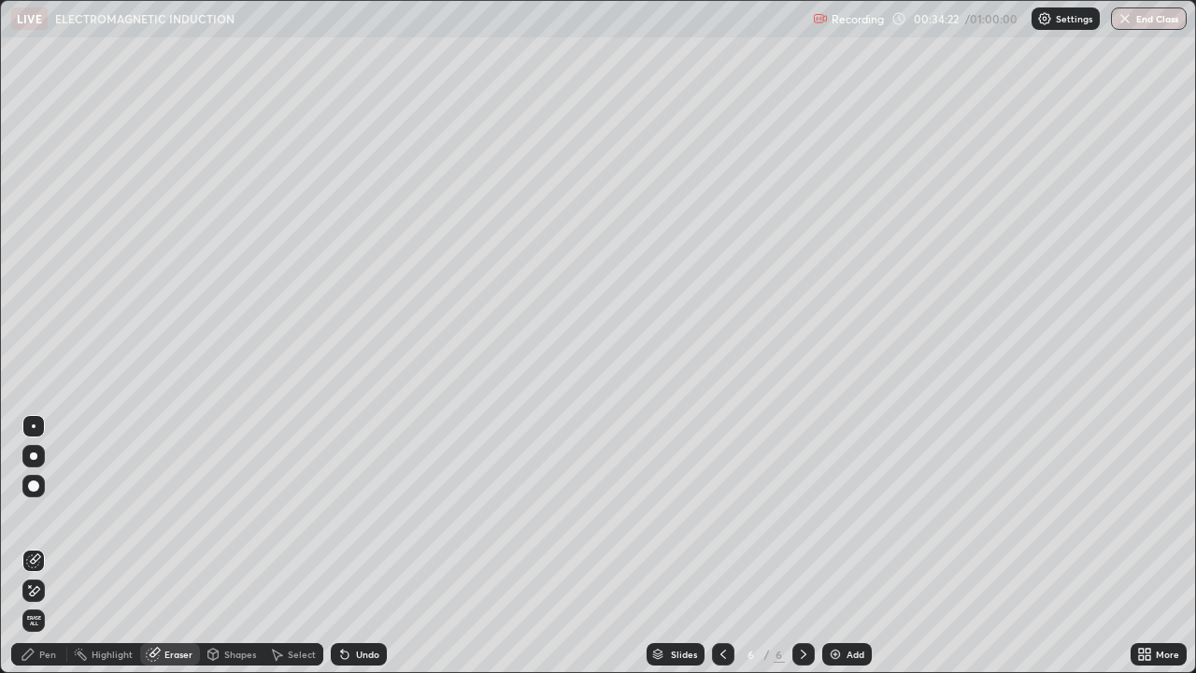
click at [225, 546] on div "Shapes" at bounding box center [240, 654] width 32 height 9
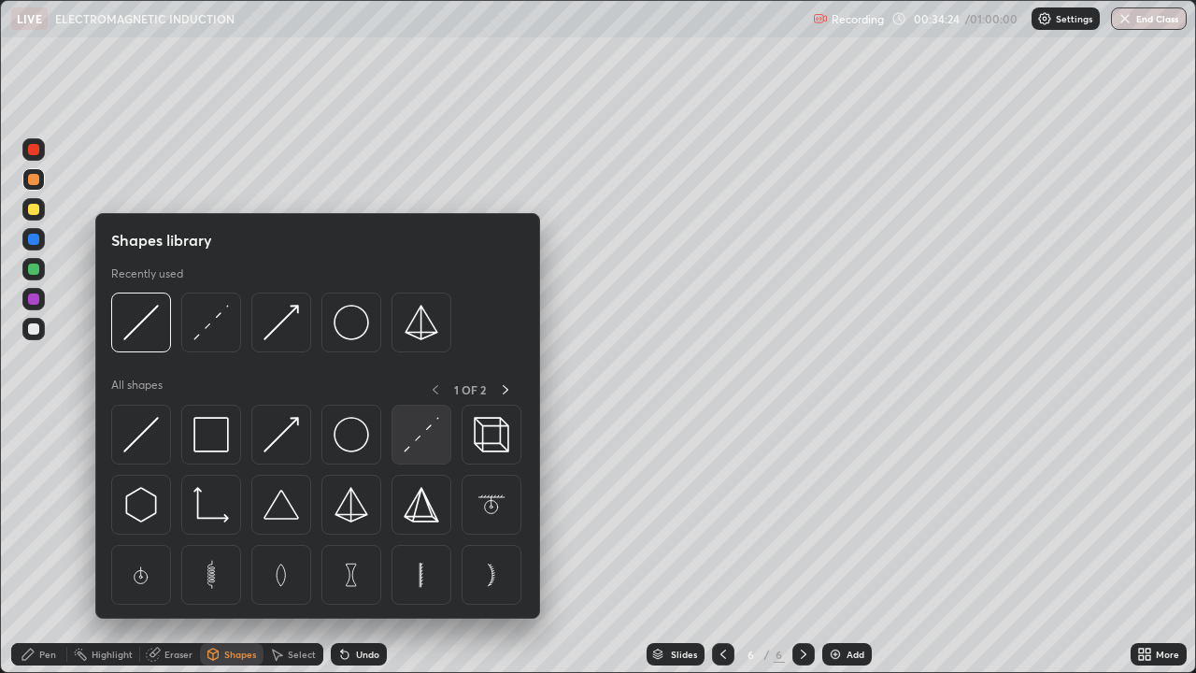
click at [422, 434] on img at bounding box center [422, 435] width 36 height 36
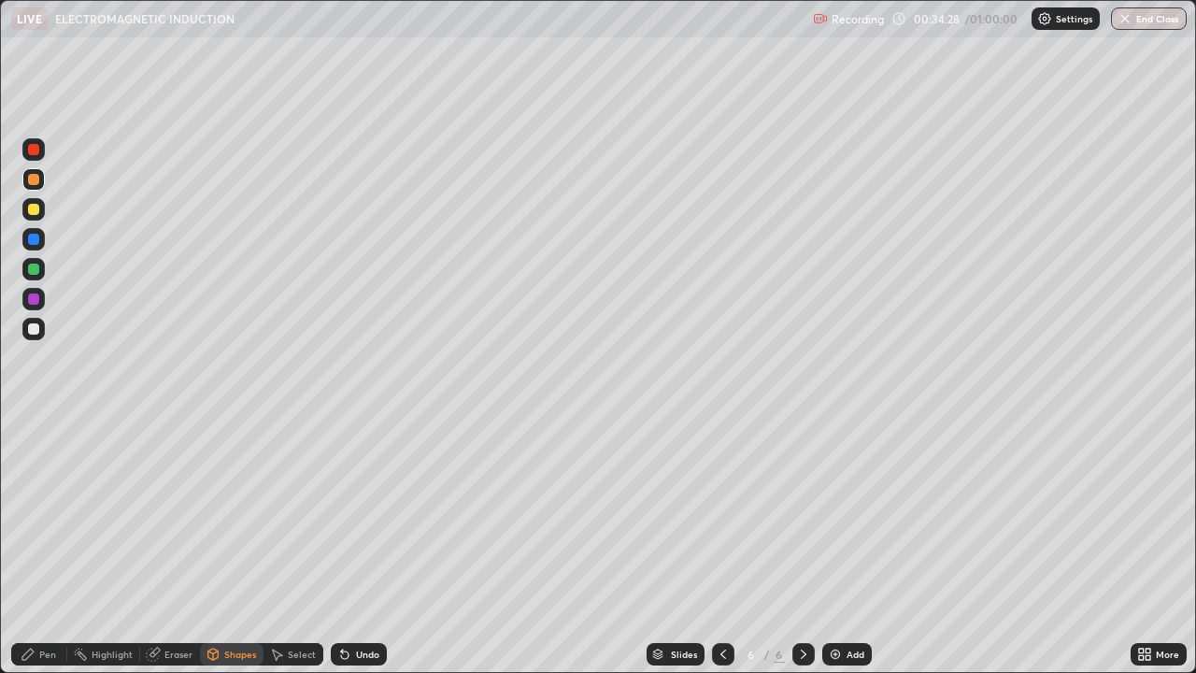
click at [361, 546] on div "Undo" at bounding box center [367, 654] width 23 height 9
click at [36, 268] on div at bounding box center [33, 269] width 11 height 11
click at [56, 546] on div "Pen" at bounding box center [39, 654] width 56 height 22
click at [33, 240] on div at bounding box center [33, 239] width 11 height 11
click at [365, 546] on div "Undo" at bounding box center [367, 654] width 23 height 9
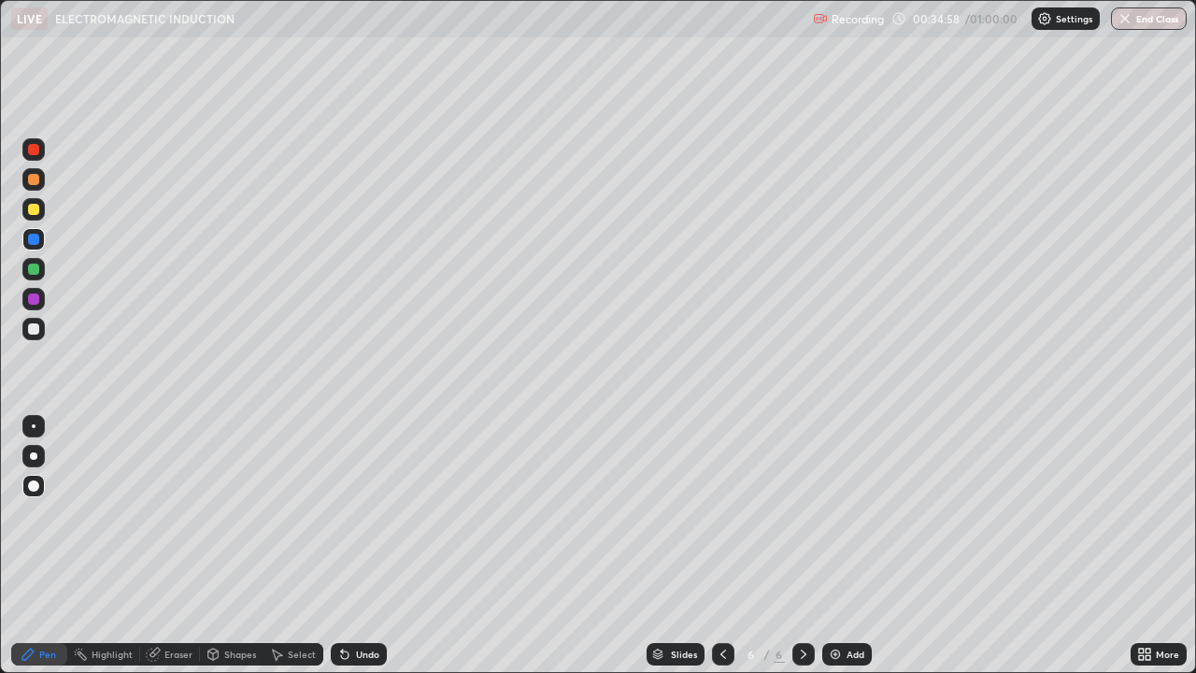
click at [232, 546] on div "Shapes" at bounding box center [240, 654] width 32 height 9
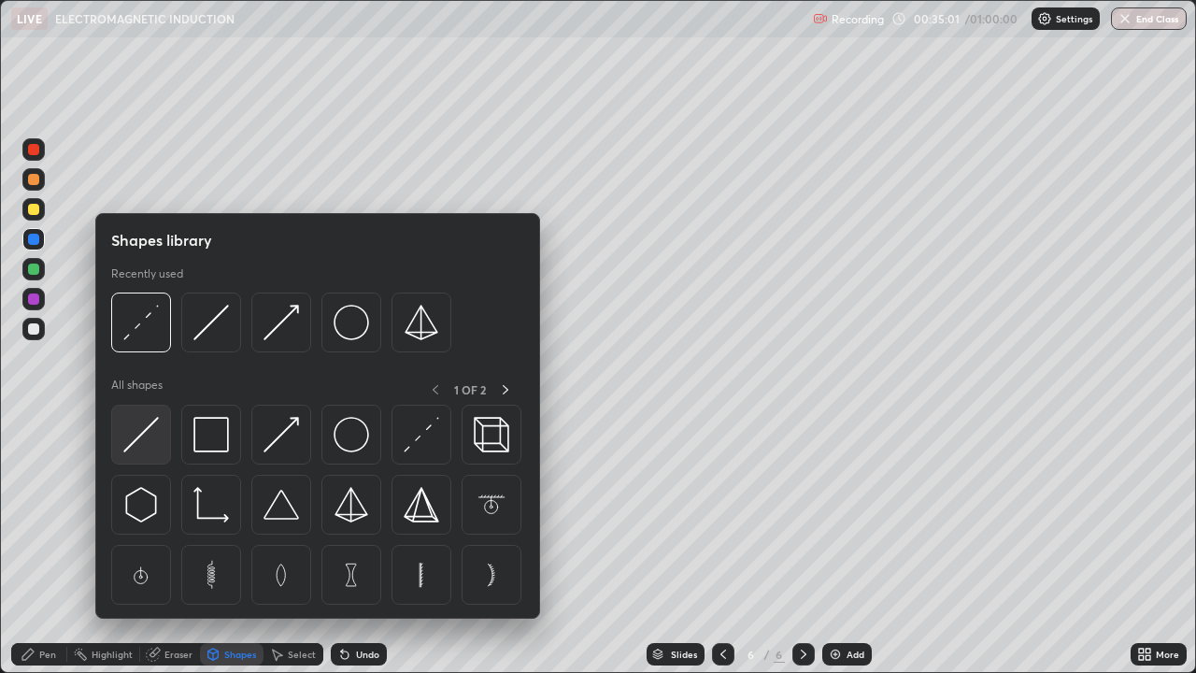
click at [160, 430] on div at bounding box center [141, 435] width 60 height 60
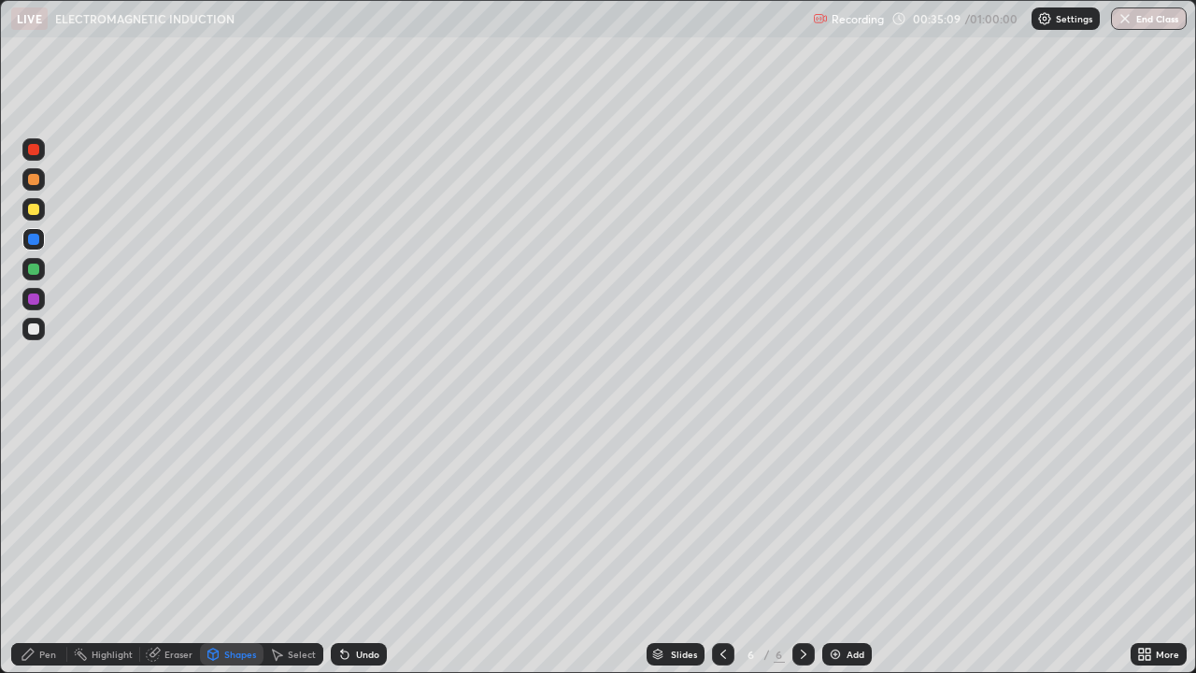
click at [37, 268] on div at bounding box center [33, 269] width 11 height 11
click at [356, 546] on div "Undo" at bounding box center [367, 654] width 23 height 9
click at [246, 546] on div "Shapes" at bounding box center [240, 654] width 32 height 9
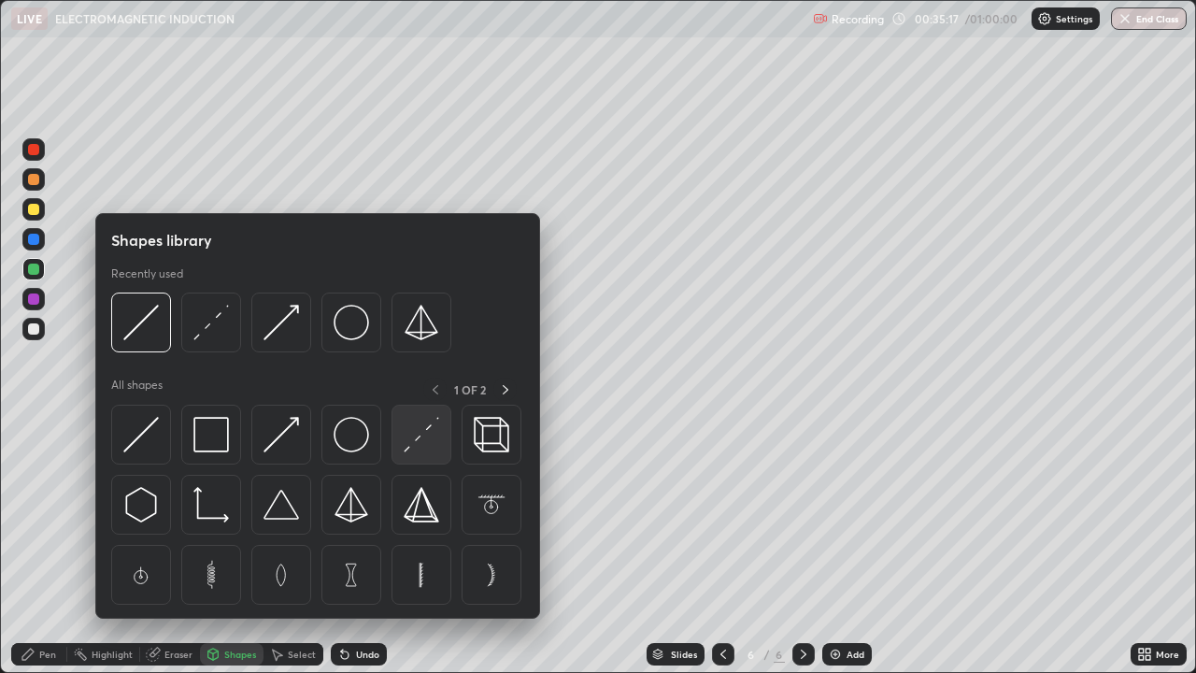
click at [422, 435] on img at bounding box center [422, 435] width 36 height 36
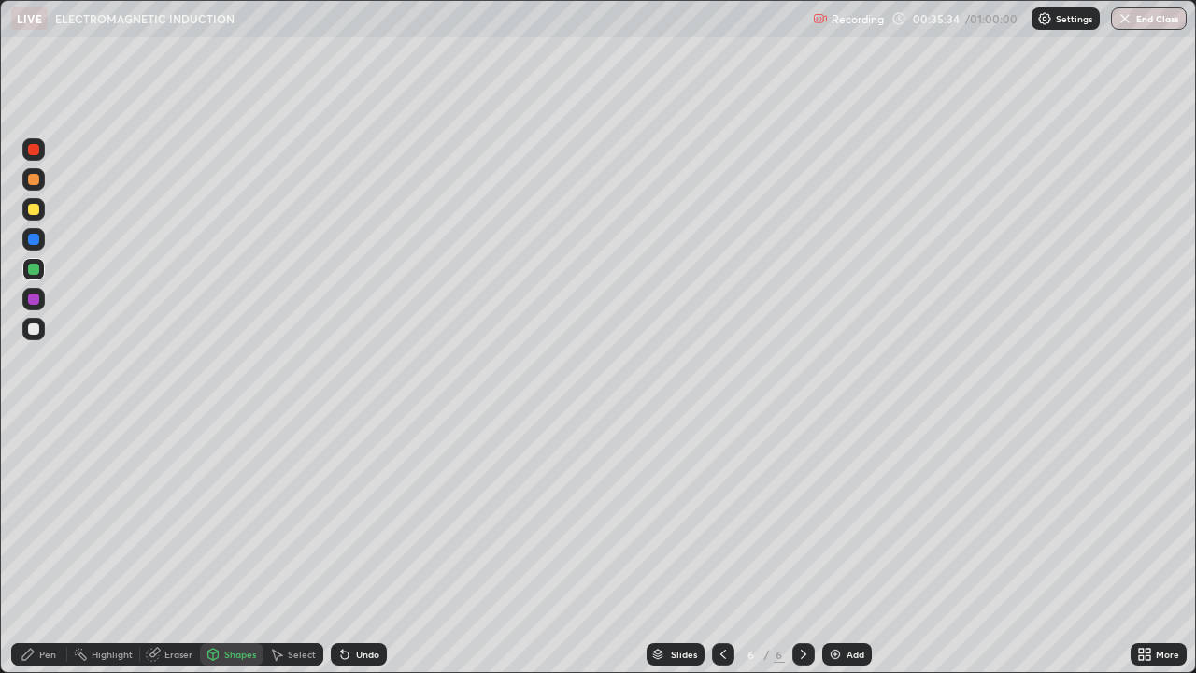
click at [34, 326] on div at bounding box center [33, 328] width 11 height 11
click at [356, 546] on div "Undo" at bounding box center [367, 654] width 23 height 9
click at [235, 546] on div "Shapes" at bounding box center [240, 654] width 32 height 9
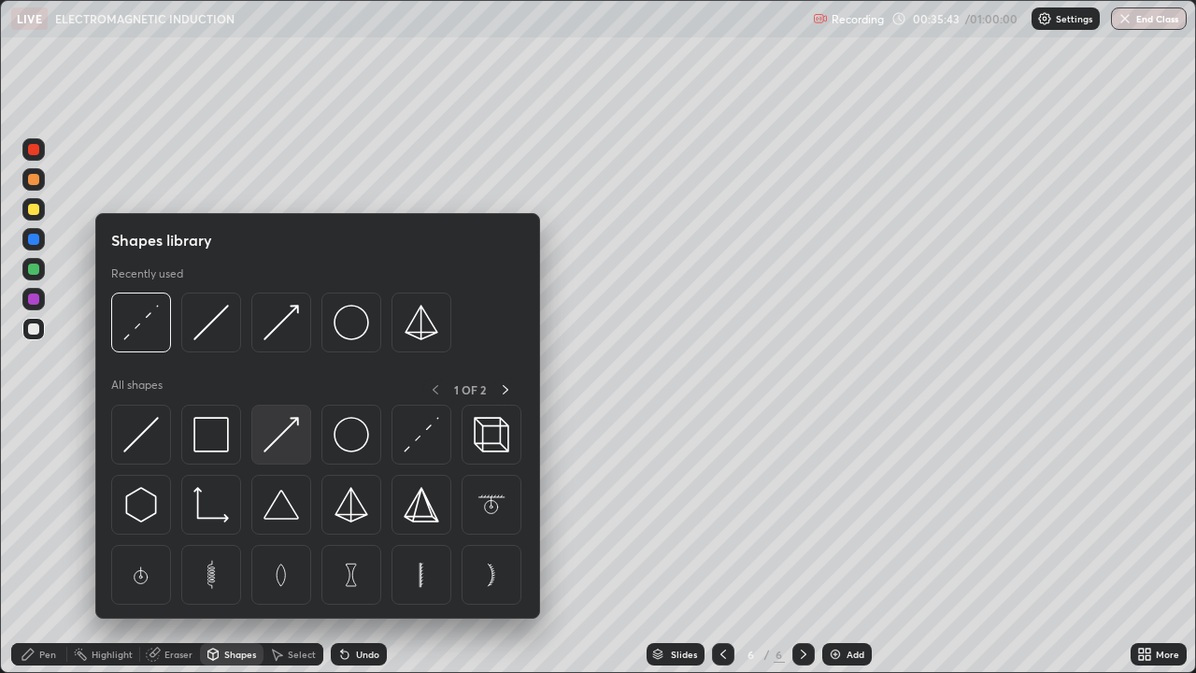
click at [282, 433] on img at bounding box center [282, 435] width 36 height 36
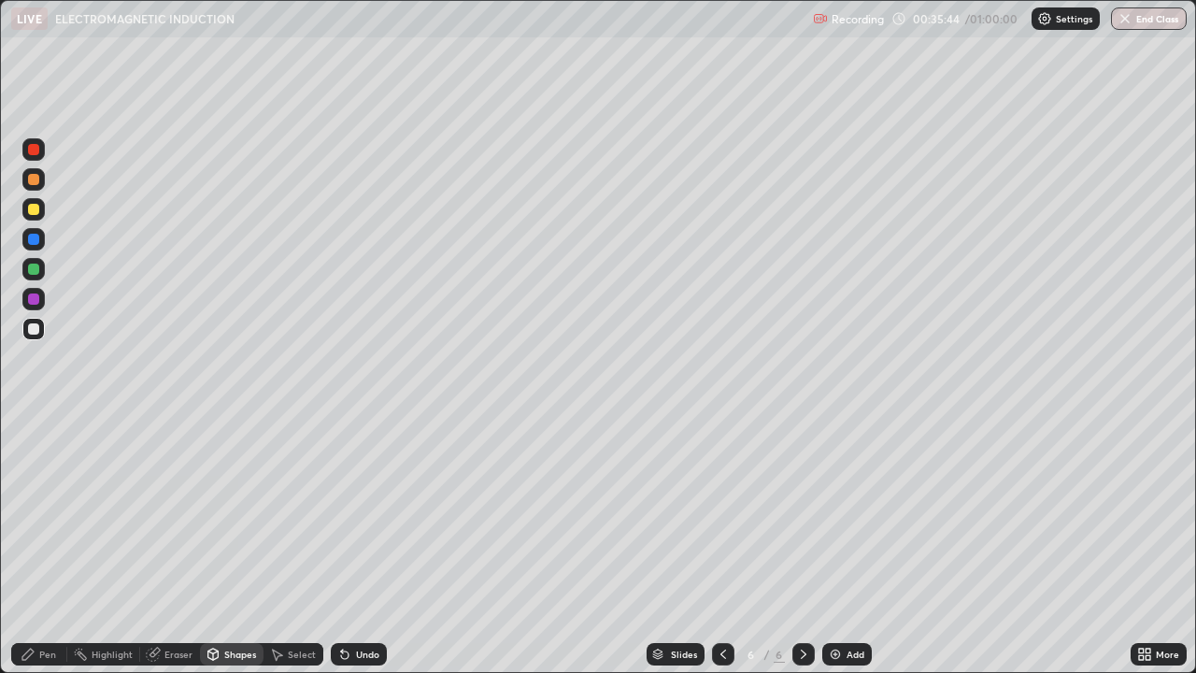
click at [240, 546] on div "Shapes" at bounding box center [240, 654] width 32 height 9
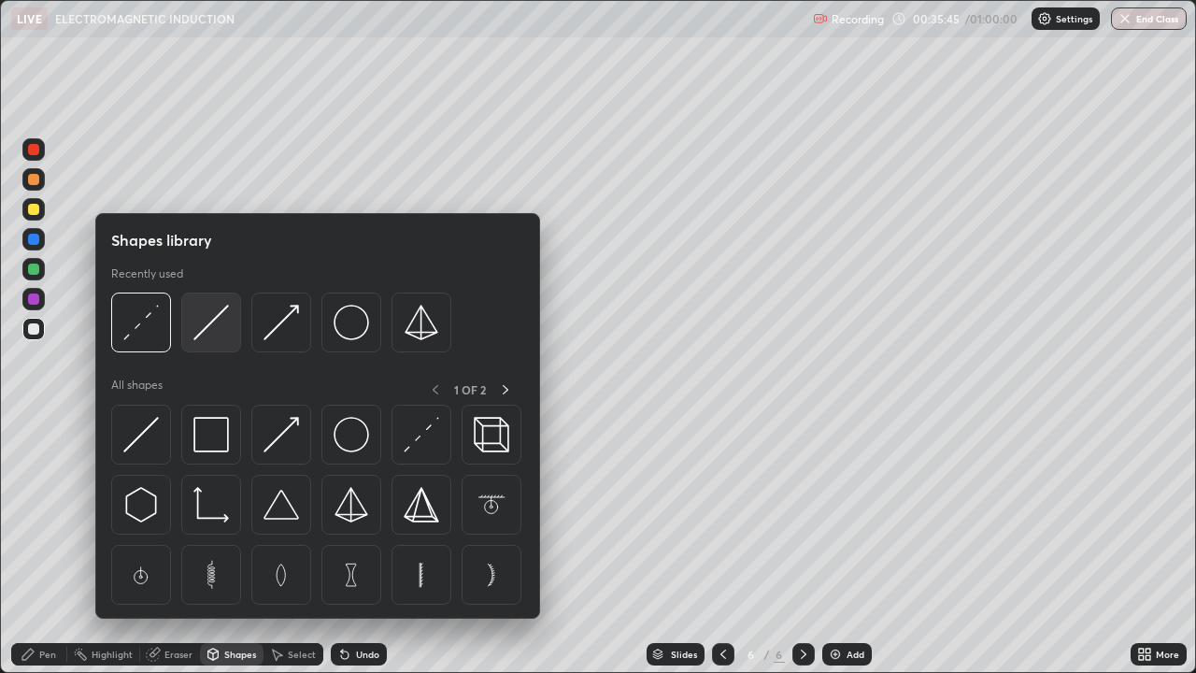
click at [207, 323] on img at bounding box center [211, 323] width 36 height 36
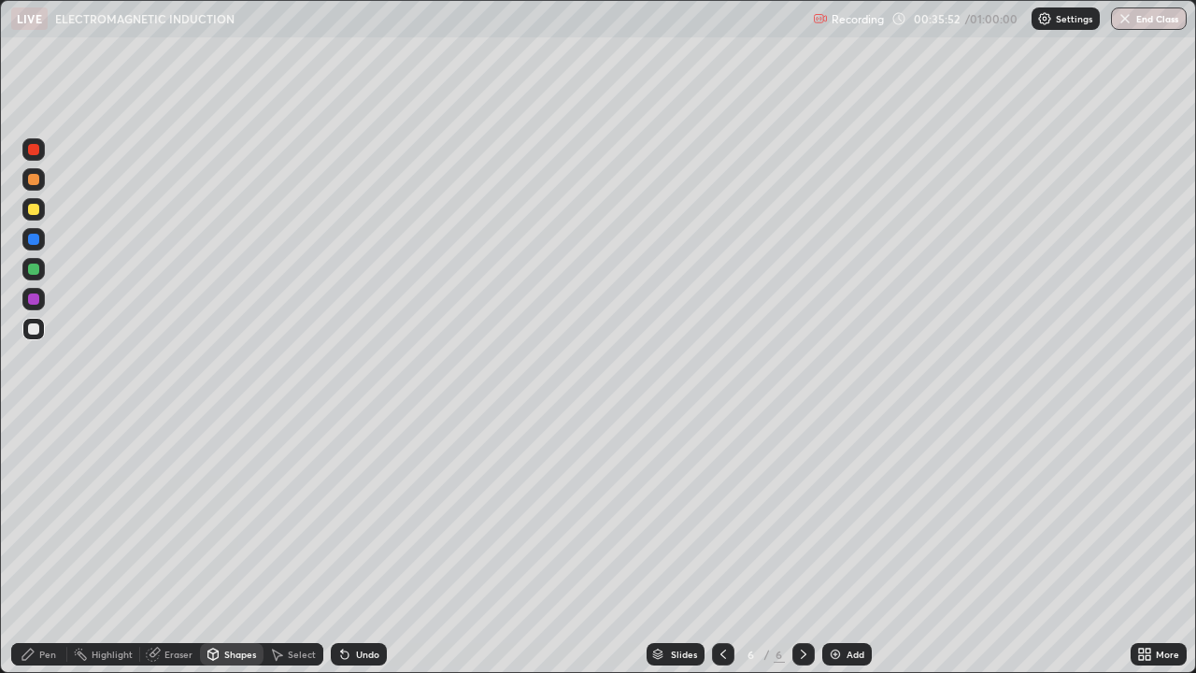
click at [32, 301] on div at bounding box center [33, 298] width 11 height 11
click at [238, 546] on div "Shapes" at bounding box center [240, 654] width 32 height 9
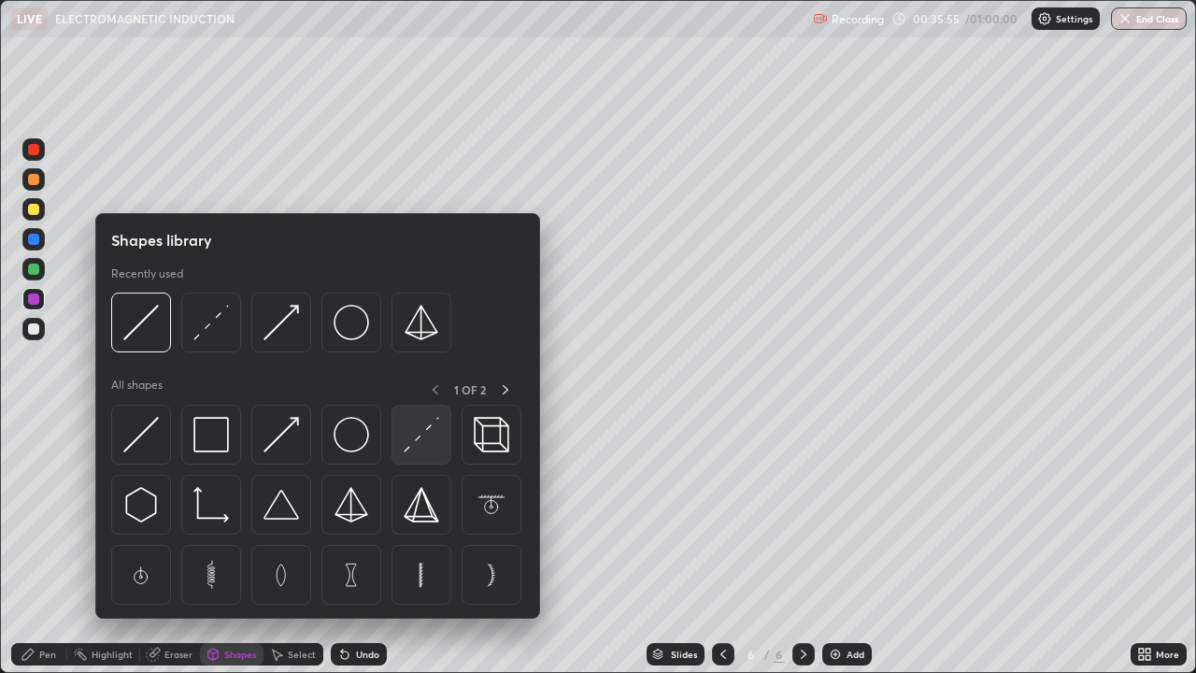
click at [428, 429] on img at bounding box center [422, 435] width 36 height 36
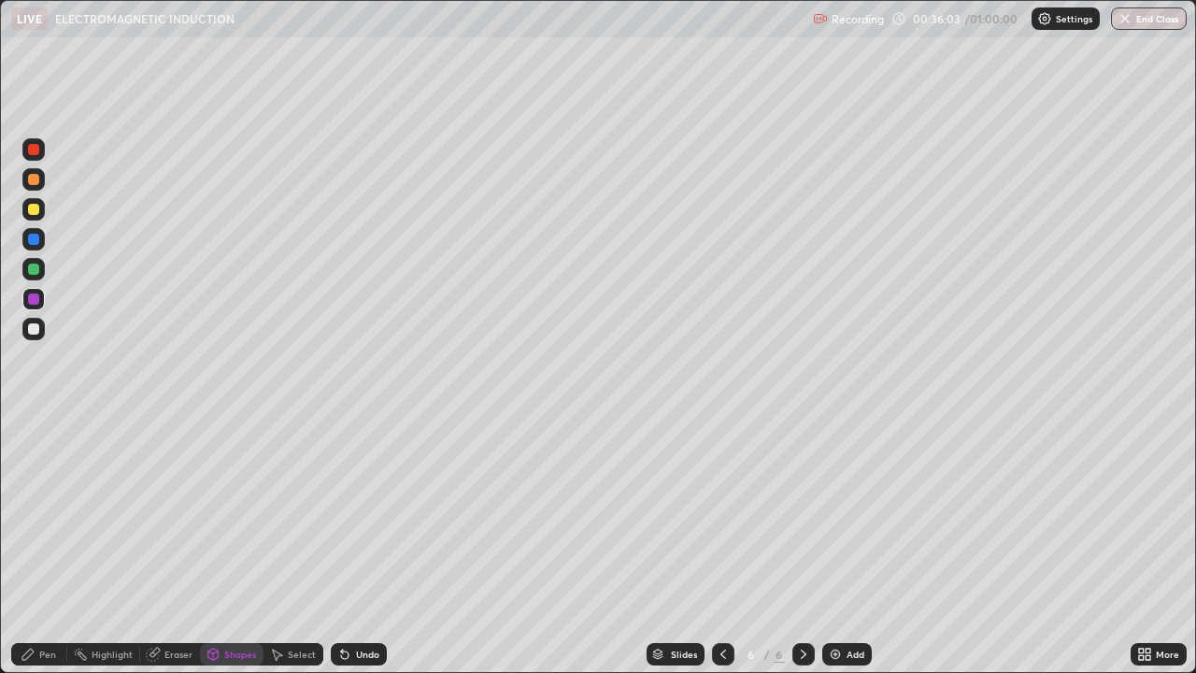
click at [32, 238] on div at bounding box center [33, 239] width 11 height 11
click at [358, 546] on div "Undo" at bounding box center [367, 654] width 23 height 9
click at [47, 546] on div "Pen" at bounding box center [47, 654] width 17 height 9
click at [33, 326] on div at bounding box center [33, 328] width 11 height 11
click at [32, 182] on div at bounding box center [33, 179] width 11 height 11
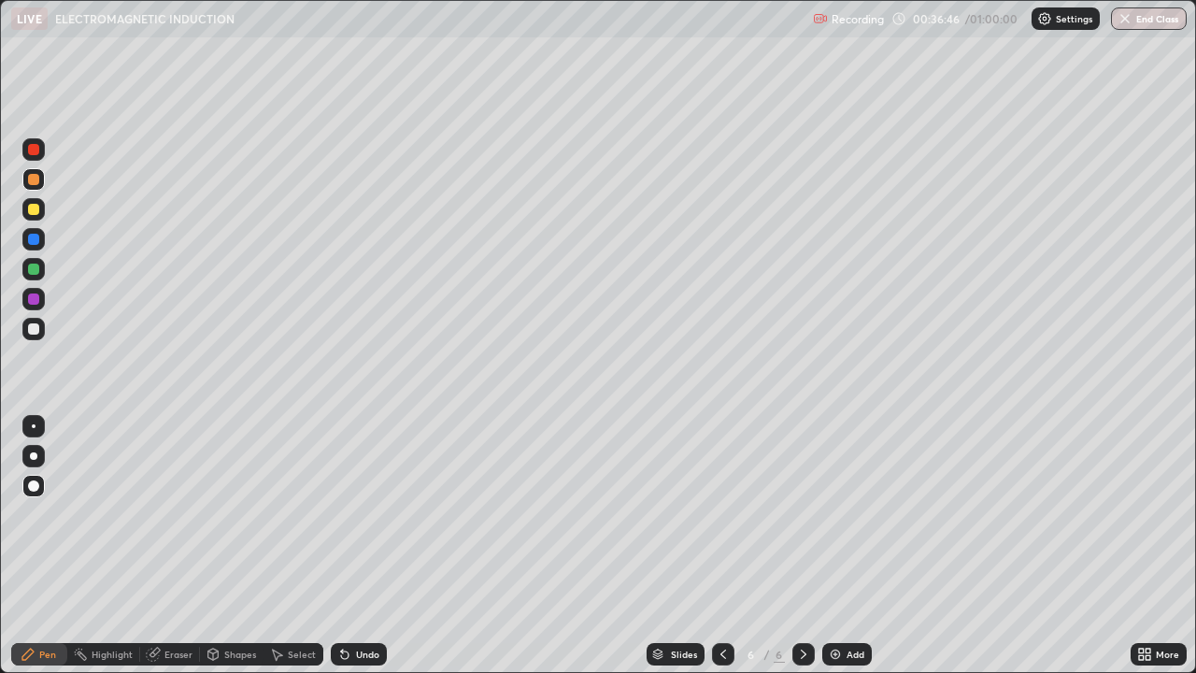
click at [36, 153] on div at bounding box center [33, 149] width 11 height 11
click at [36, 214] on div at bounding box center [33, 209] width 11 height 11
click at [34, 270] on div at bounding box center [33, 269] width 11 height 11
click at [32, 326] on div at bounding box center [33, 328] width 11 height 11
click at [366, 546] on div "Undo" at bounding box center [367, 654] width 23 height 9
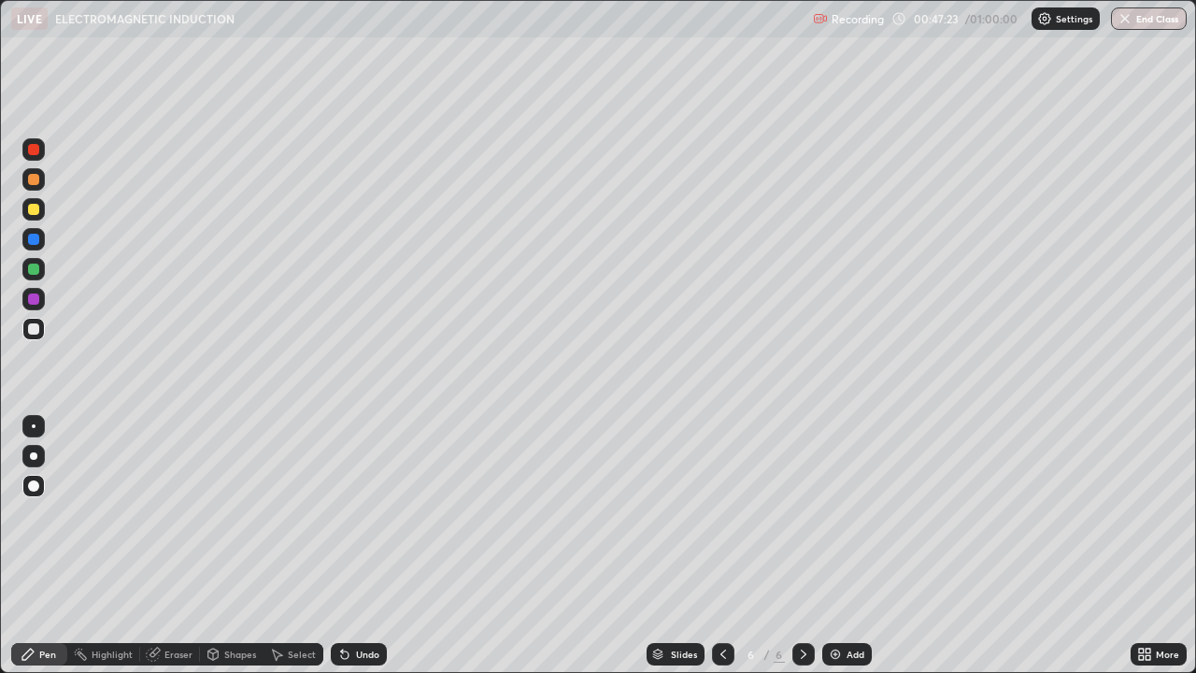
click at [851, 546] on div "Add" at bounding box center [856, 654] width 18 height 9
click at [36, 486] on div at bounding box center [33, 485] width 11 height 11
click at [37, 329] on div at bounding box center [33, 328] width 11 height 11
click at [234, 546] on div "Shapes" at bounding box center [240, 654] width 32 height 9
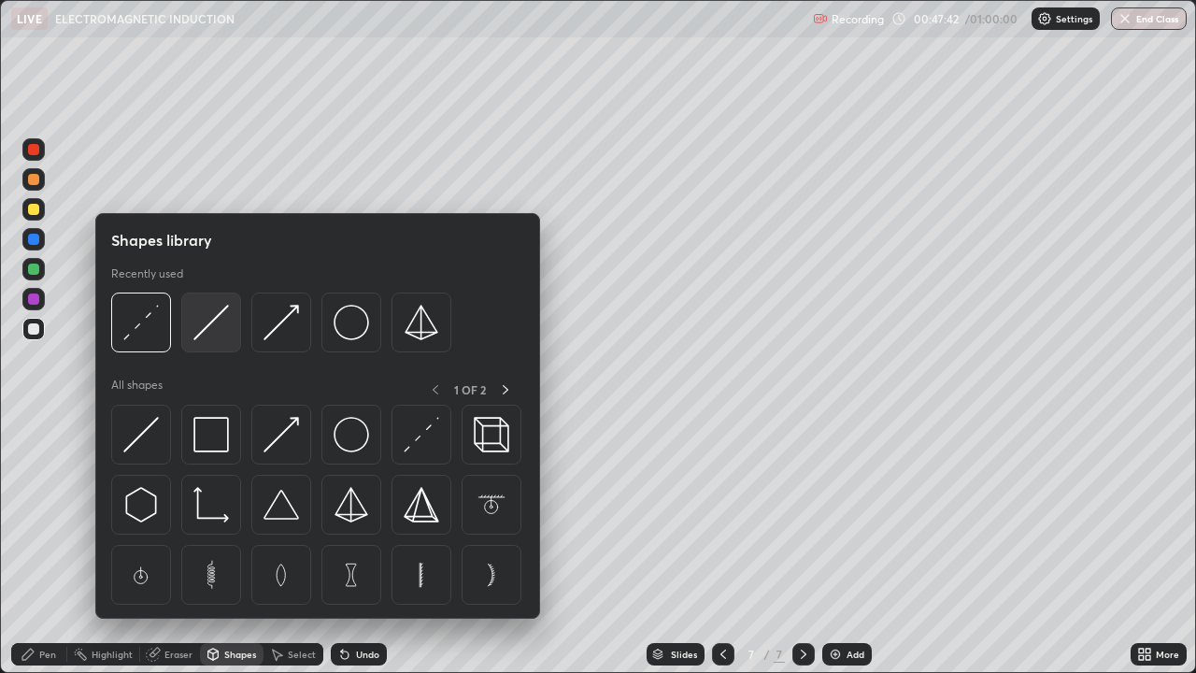
click at [214, 327] on img at bounding box center [211, 323] width 36 height 36
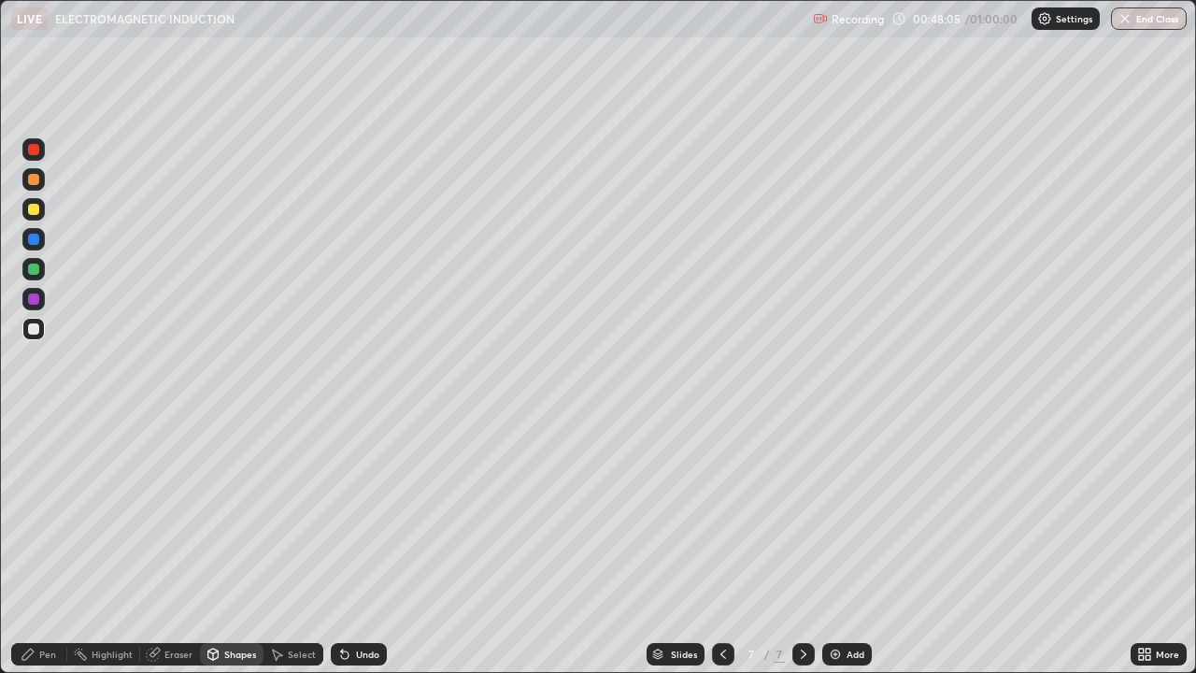
click at [168, 546] on div "Eraser" at bounding box center [178, 654] width 28 height 9
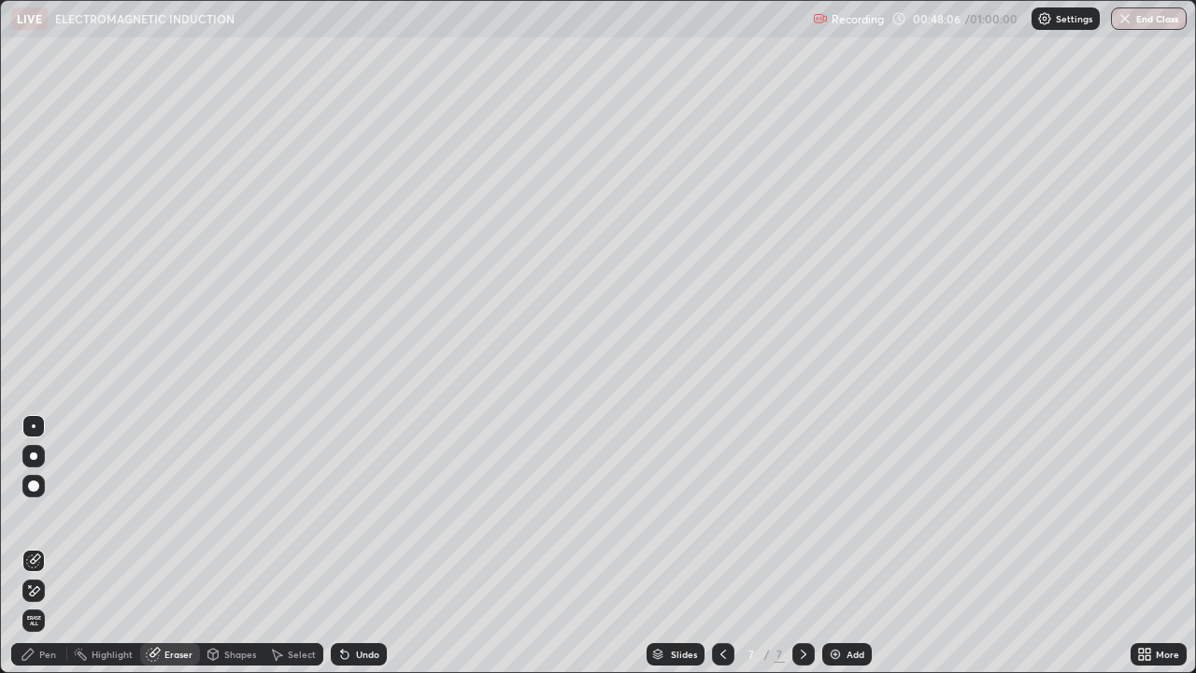
click at [235, 546] on div "Shapes" at bounding box center [240, 654] width 32 height 9
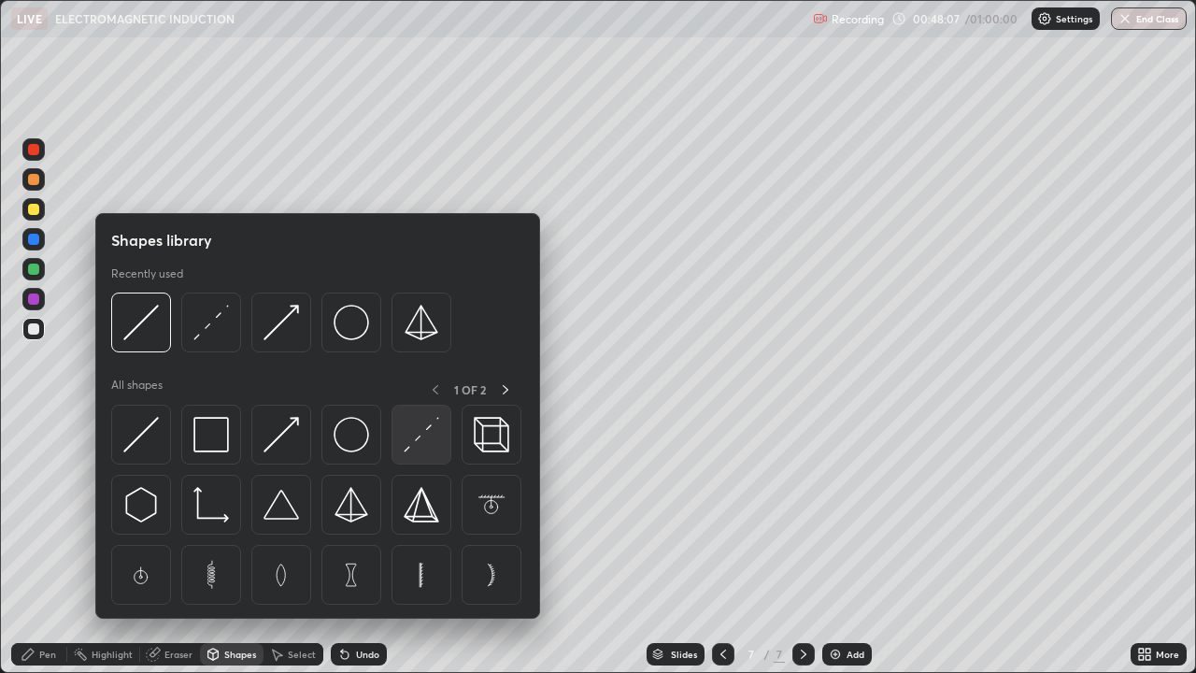
click at [424, 436] on img at bounding box center [422, 435] width 36 height 36
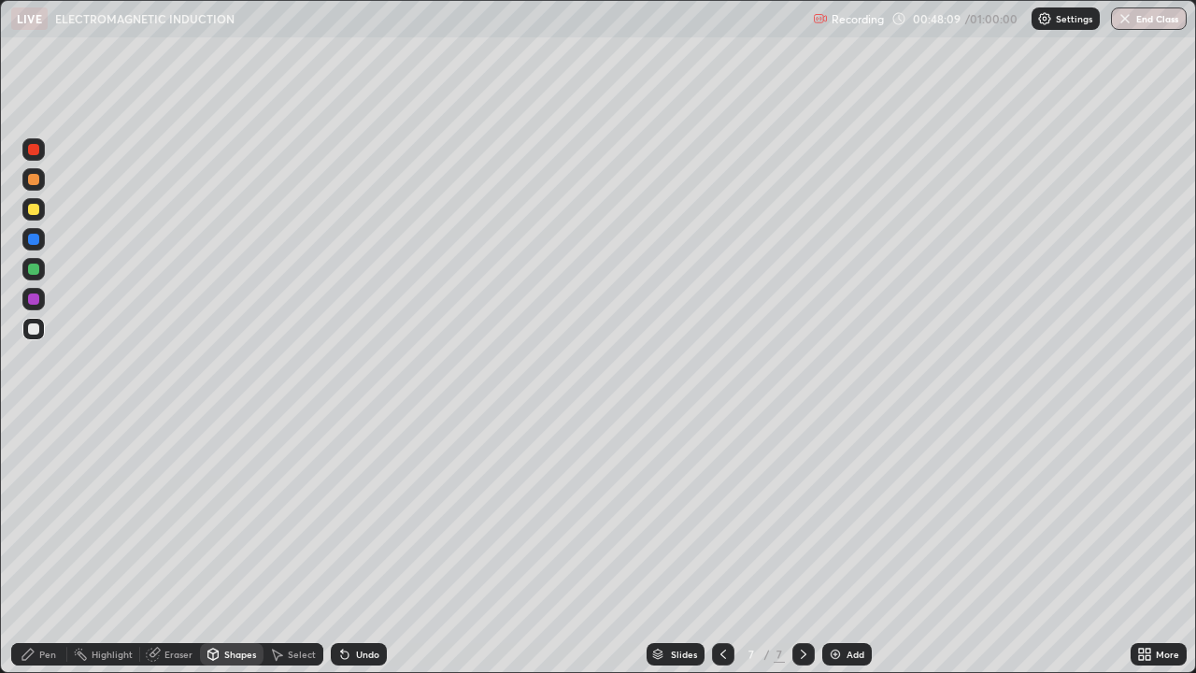
click at [37, 269] on div at bounding box center [33, 269] width 11 height 11
click at [31, 298] on div at bounding box center [33, 298] width 11 height 11
click at [36, 239] on div at bounding box center [33, 239] width 11 height 11
click at [33, 210] on div at bounding box center [33, 209] width 11 height 11
click at [361, 546] on div "Undo" at bounding box center [367, 654] width 23 height 9
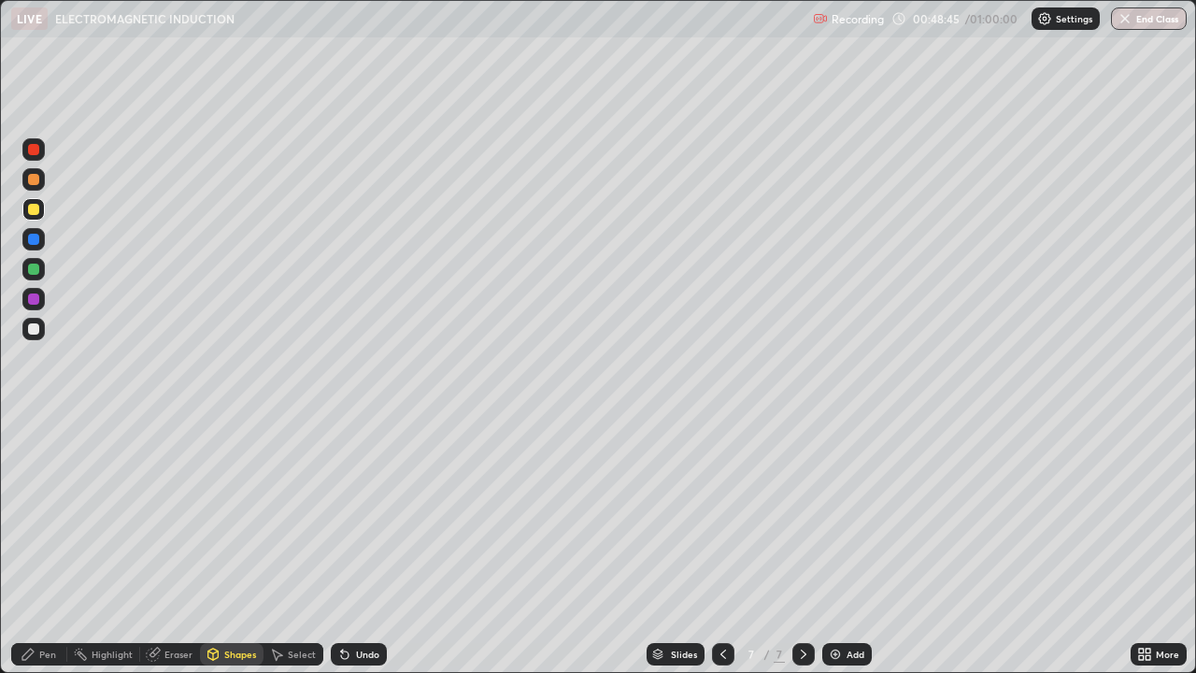
click at [56, 546] on div "Pen" at bounding box center [39, 654] width 56 height 22
click at [31, 327] on div at bounding box center [33, 328] width 11 height 11
click at [357, 546] on div "Undo" at bounding box center [359, 654] width 56 height 22
click at [352, 546] on div "Undo" at bounding box center [359, 654] width 56 height 22
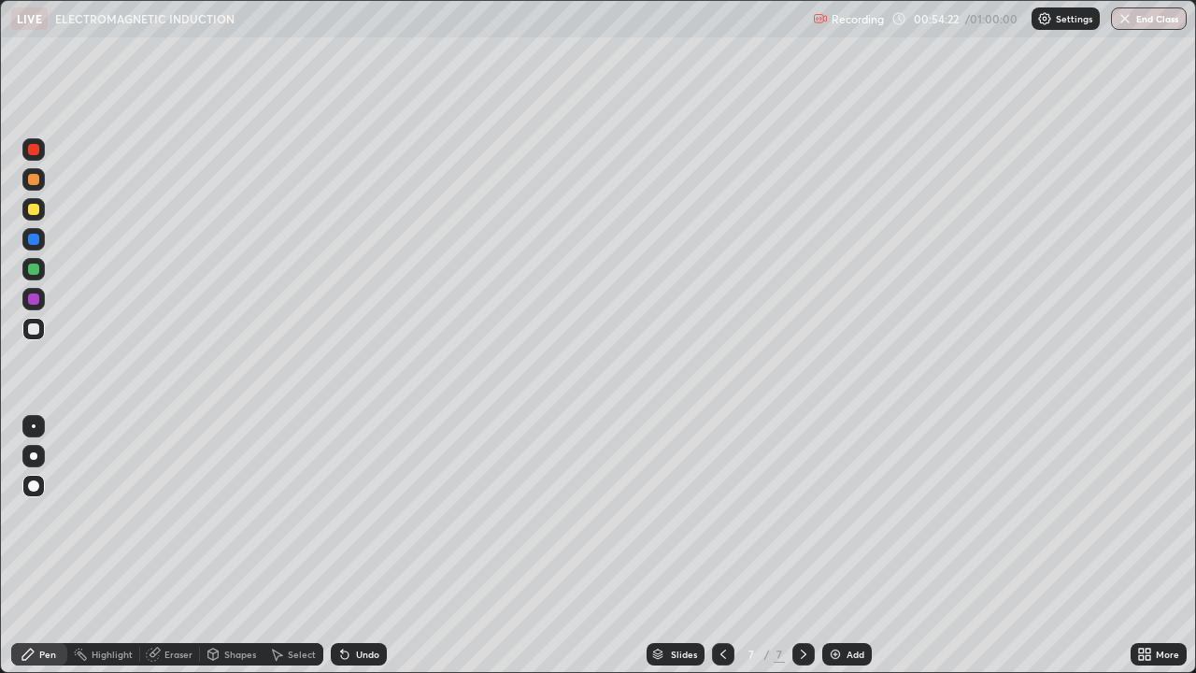
click at [362, 546] on div "Undo" at bounding box center [359, 654] width 56 height 22
click at [364, 546] on div "Undo" at bounding box center [359, 654] width 56 height 22
click at [32, 297] on div at bounding box center [33, 298] width 11 height 11
click at [176, 546] on div "Eraser" at bounding box center [178, 654] width 28 height 9
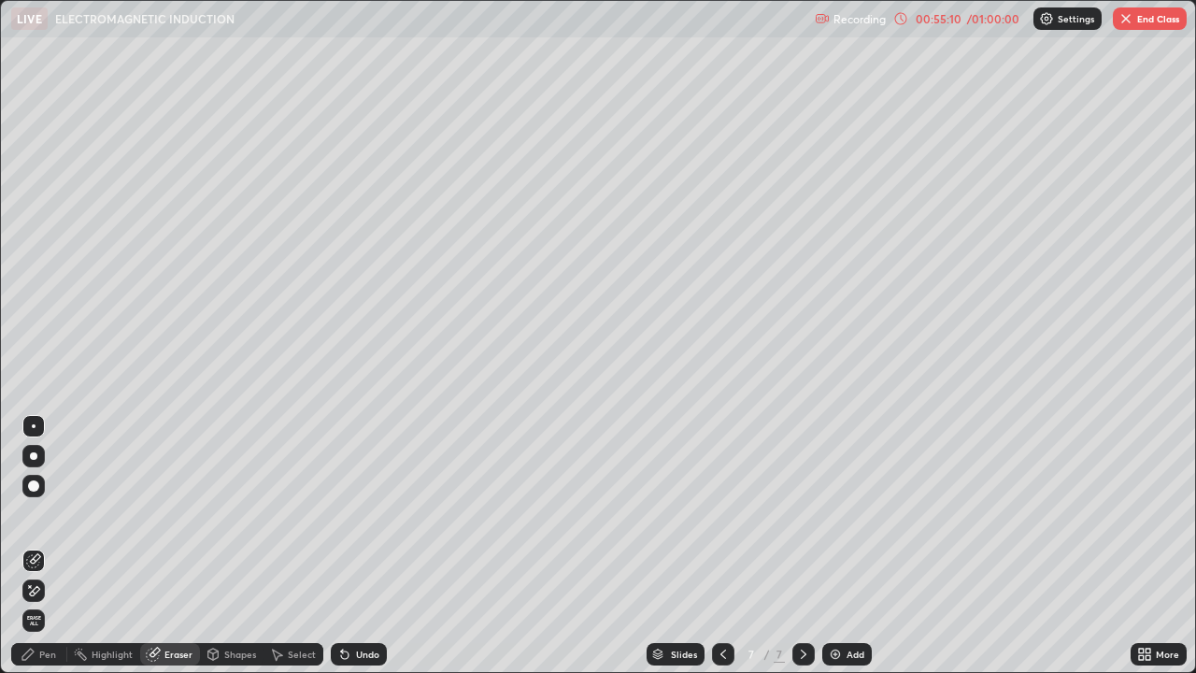
click at [57, 546] on div "Pen" at bounding box center [39, 654] width 56 height 22
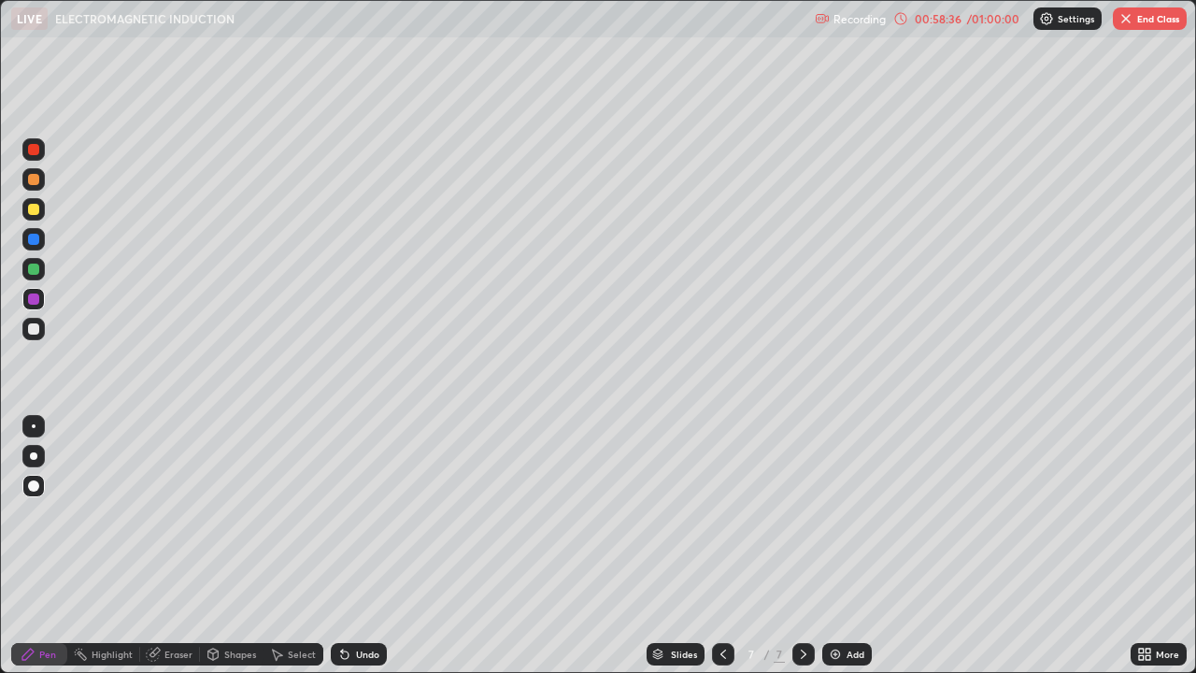
click at [1141, 17] on button "End Class" at bounding box center [1150, 18] width 74 height 22
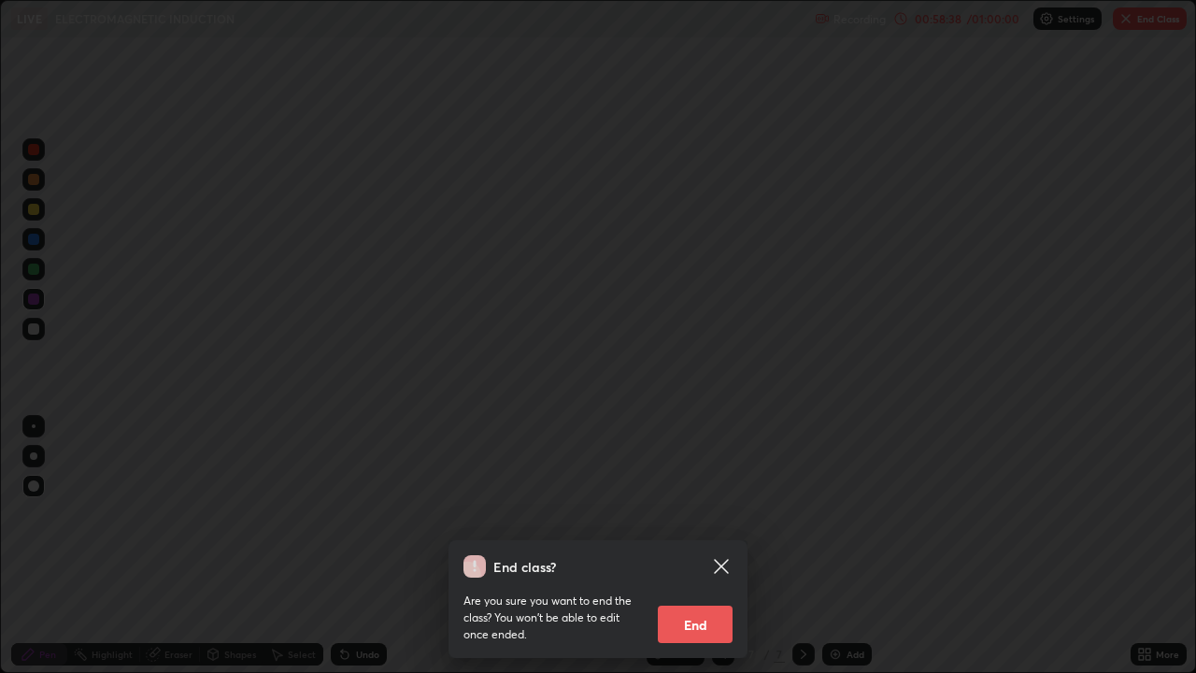
click at [689, 546] on button "End" at bounding box center [695, 624] width 75 height 37
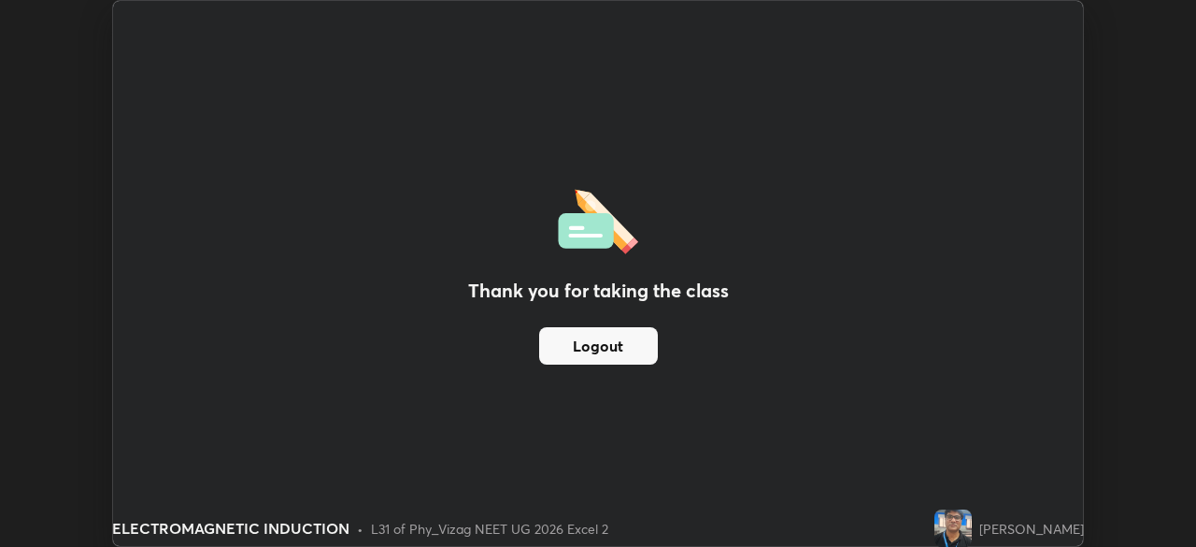
scroll to position [92918, 92268]
